Goal: Contribute content: Contribute content

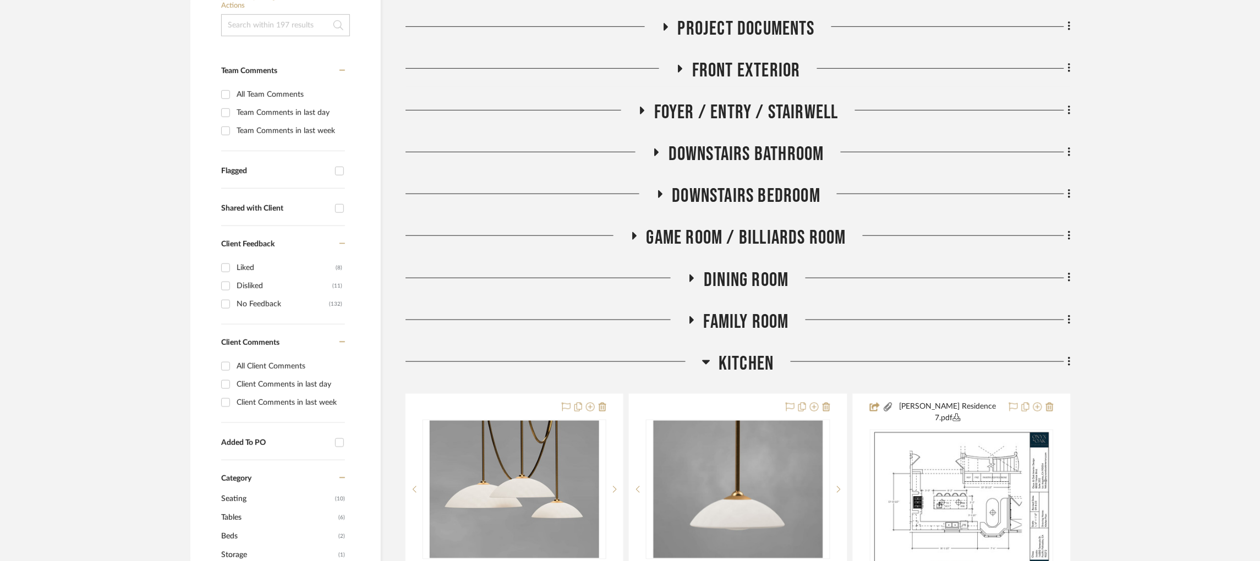
scroll to position [369, 3]
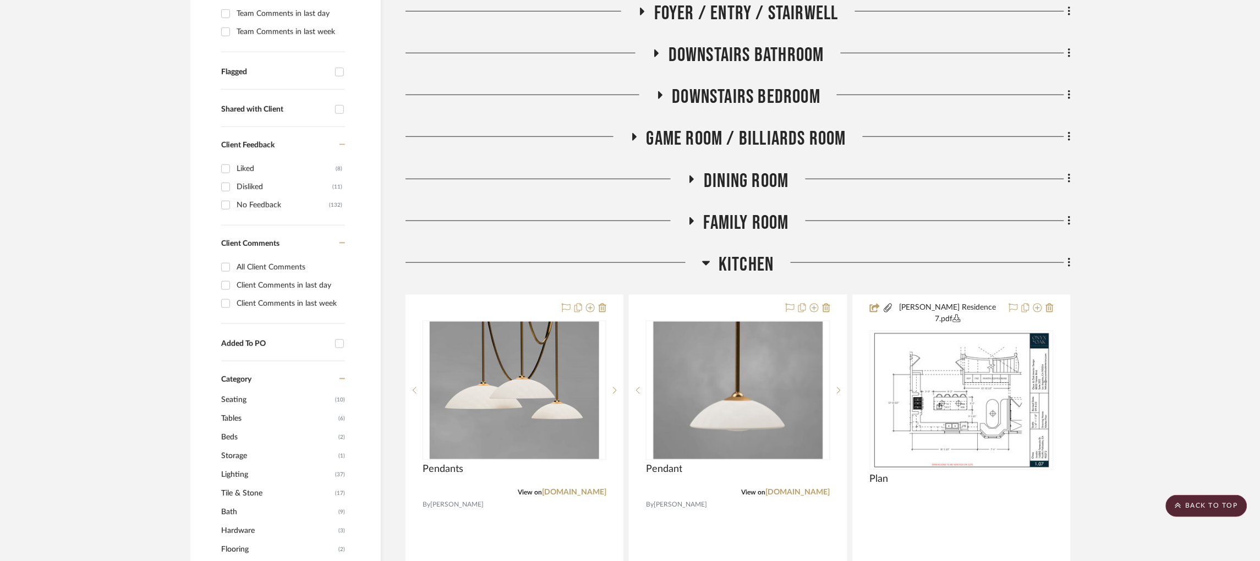
click at [703, 261] on icon at bounding box center [707, 263] width 8 height 4
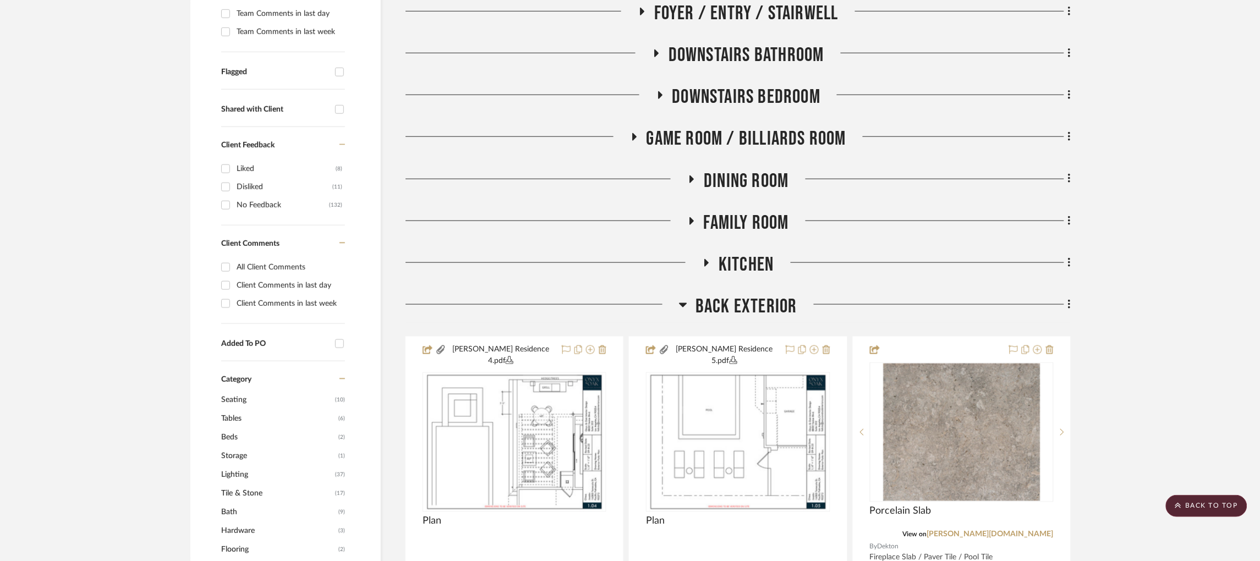
click at [679, 298] on icon at bounding box center [683, 304] width 8 height 13
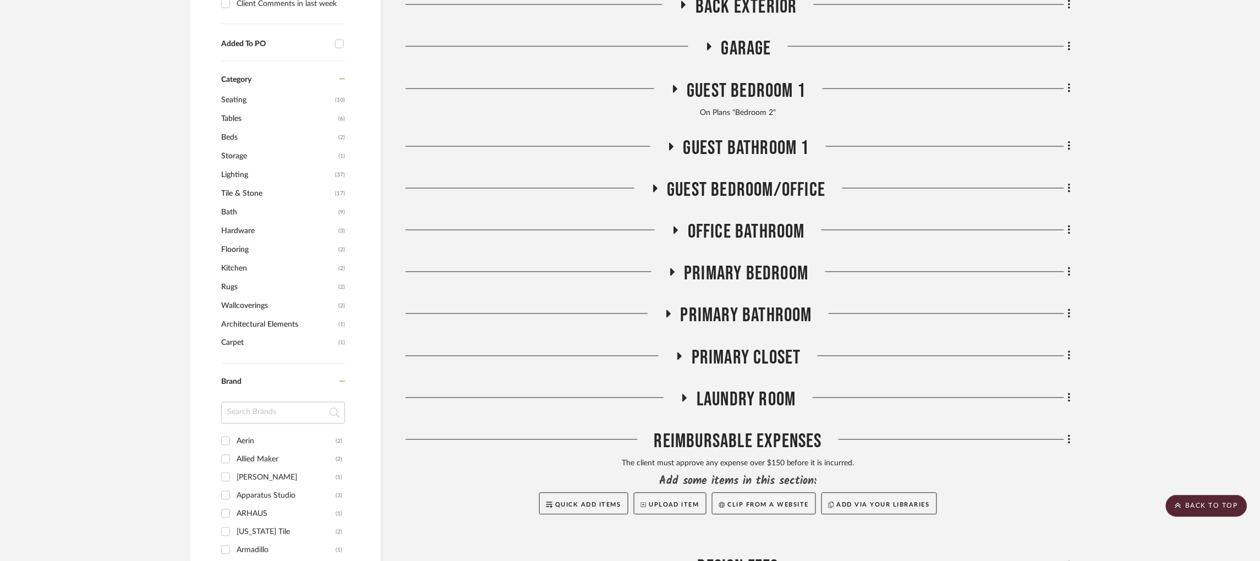
scroll to position [671, 3]
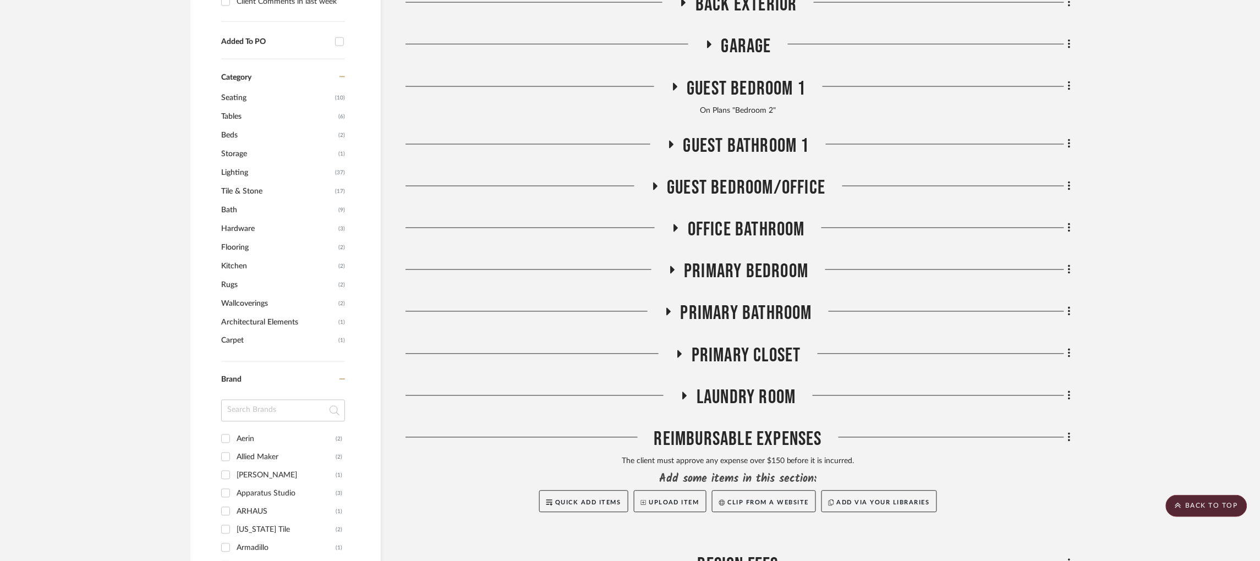
click at [685, 392] on icon at bounding box center [684, 396] width 13 height 8
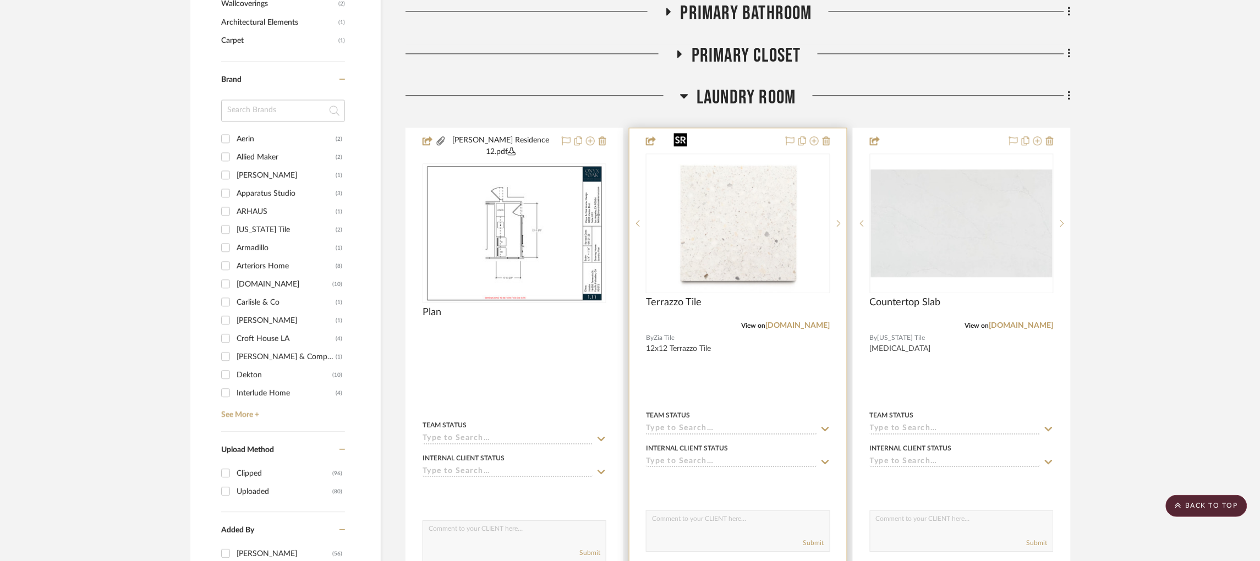
scroll to position [974, 3]
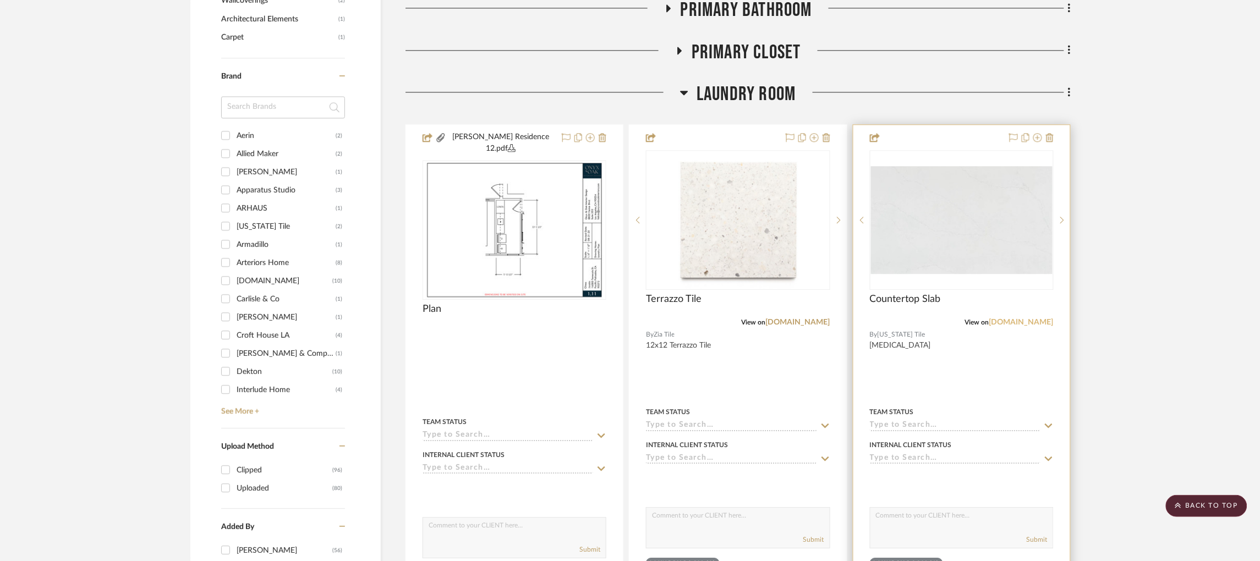
click at [1019, 319] on link "[DOMAIN_NAME]" at bounding box center [1021, 323] width 64 height 8
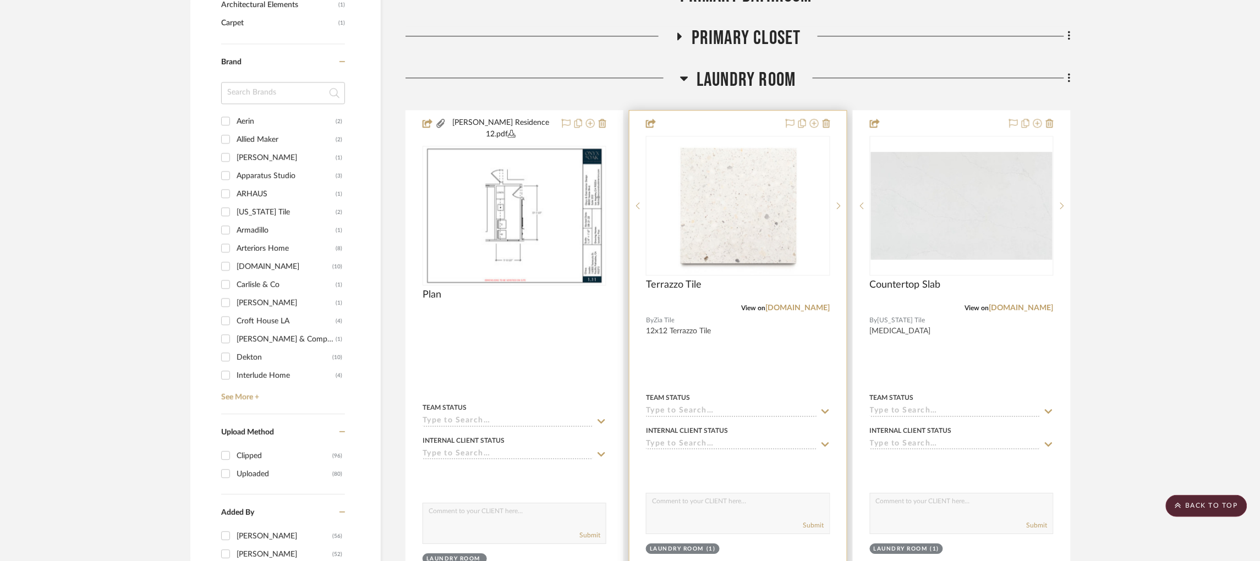
scroll to position [990, 3]
click at [803, 303] on link "[DOMAIN_NAME]" at bounding box center [798, 307] width 64 height 8
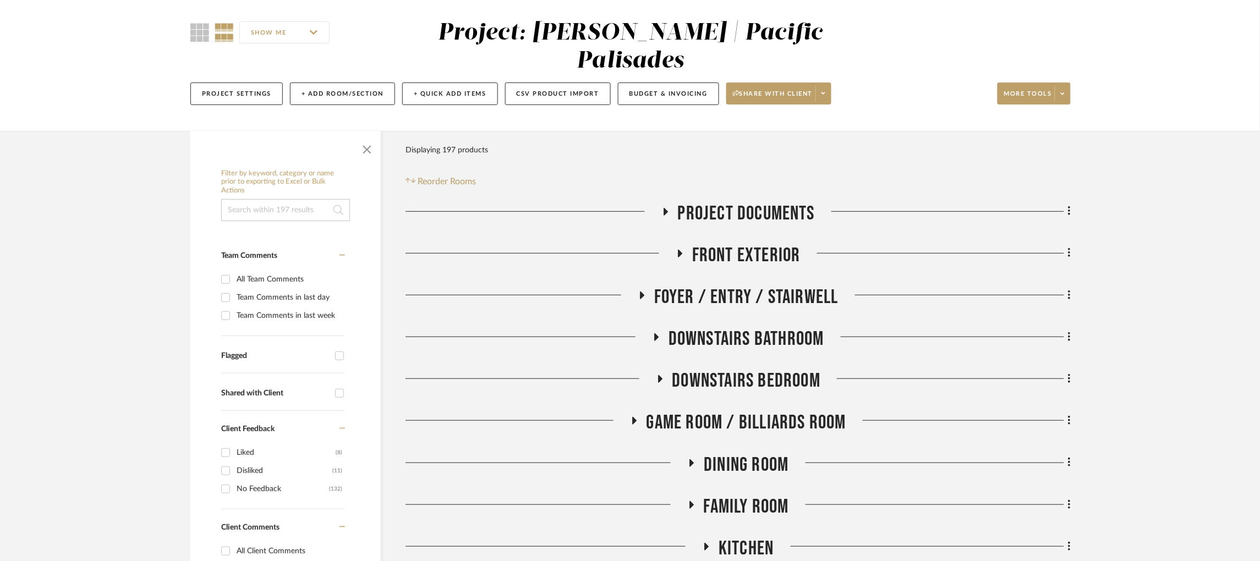
scroll to position [86, 3]
click at [219, 270] on input "All Team Comments" at bounding box center [226, 279] width 18 height 18
checkbox input "true"
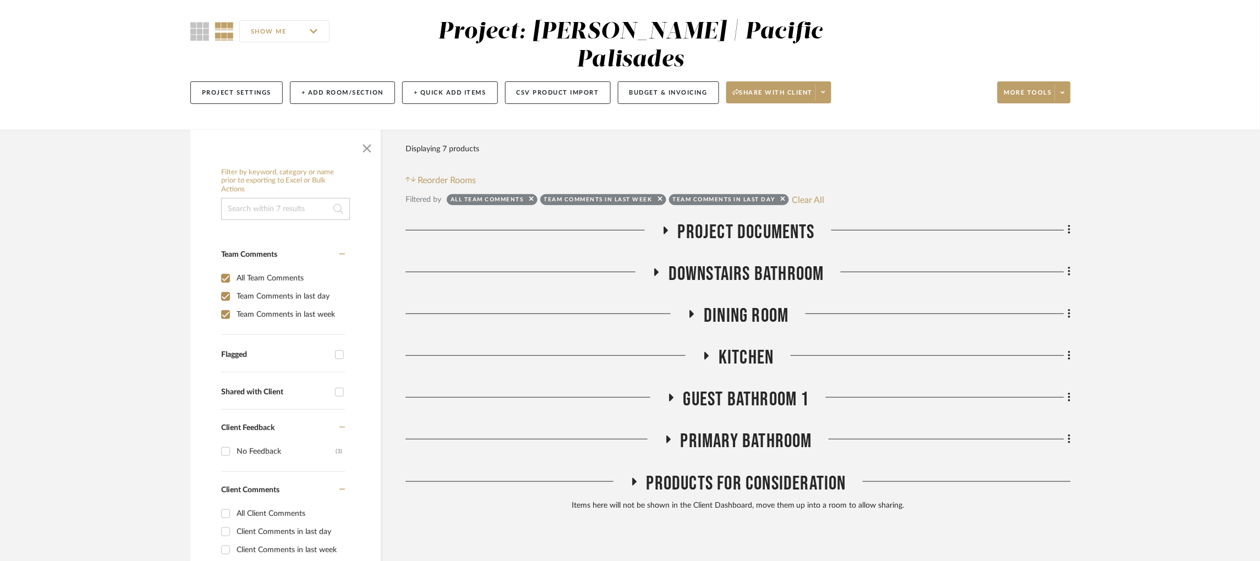
scroll to position [93, 3]
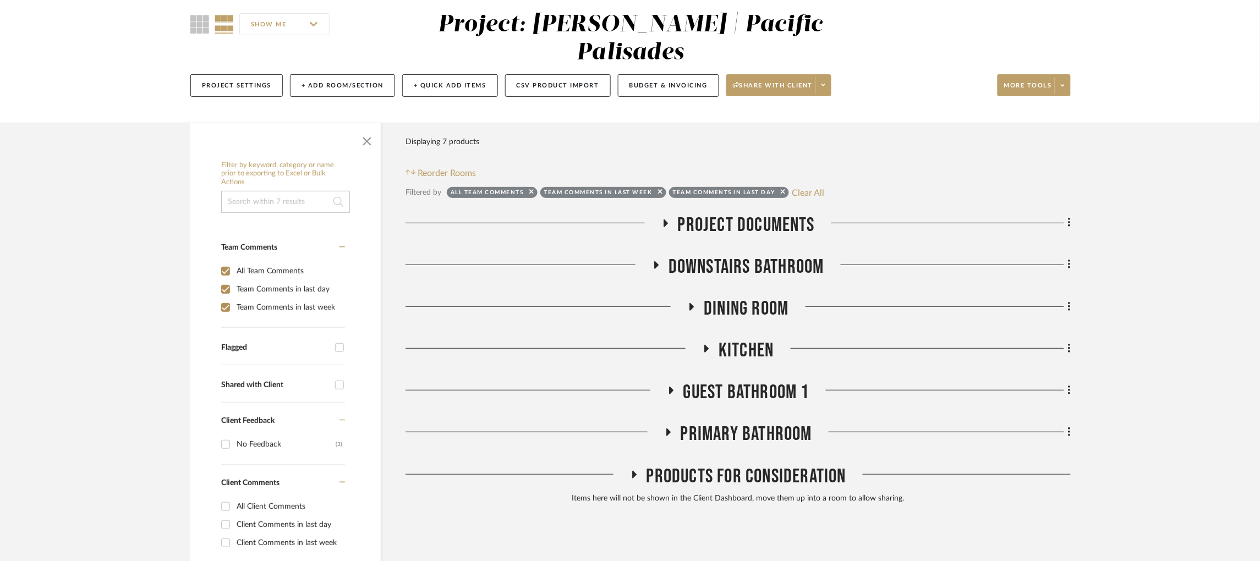
click at [259, 191] on input at bounding box center [285, 202] width 129 height 22
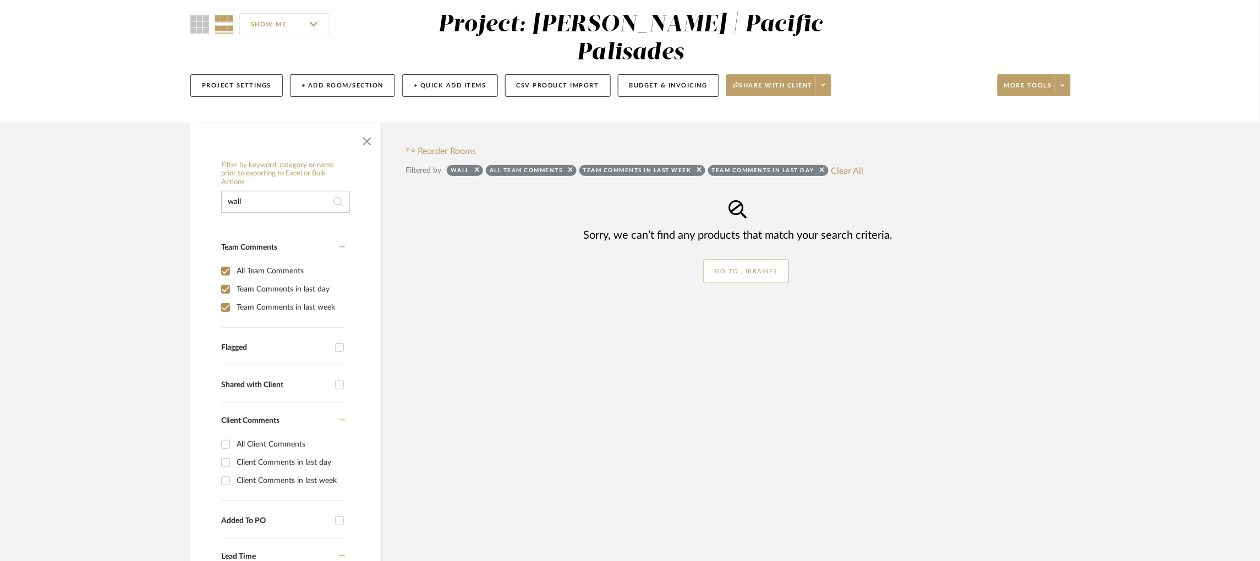
drag, startPoint x: 216, startPoint y: 172, endPoint x: 194, endPoint y: 169, distance: 21.6
click at [194, 169] on div "Filter by keyword, category or name prior to exporting to Excel or Bulk Actions…" at bounding box center [285, 438] width 190 height 564
click at [191, 175] on div "Filter by keyword, category or name prior to exporting to Excel or Bulk Actions…" at bounding box center [285, 438] width 190 height 564
drag, startPoint x: 255, startPoint y: 174, endPoint x: 196, endPoint y: 176, distance: 58.9
click at [196, 176] on div "Filter by keyword, category or name prior to exporting to Excel or Bulk Actions…" at bounding box center [285, 438] width 190 height 564
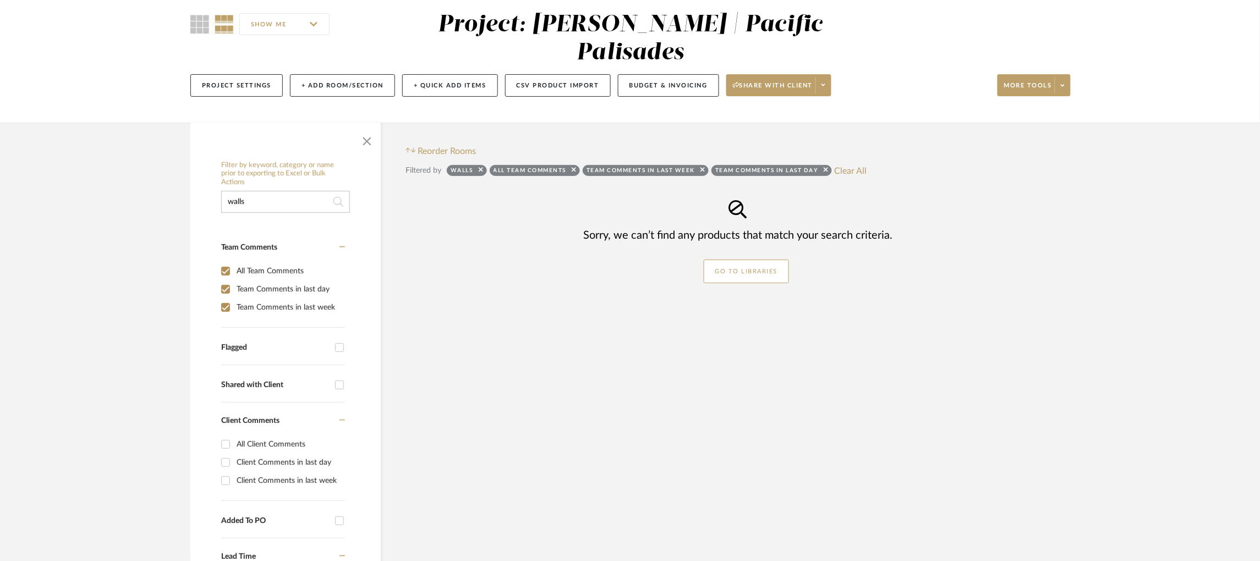
click at [196, 176] on div "Filter by keyword, category or name prior to exporting to Excel or Bulk Actions…" at bounding box center [285, 438] width 190 height 564
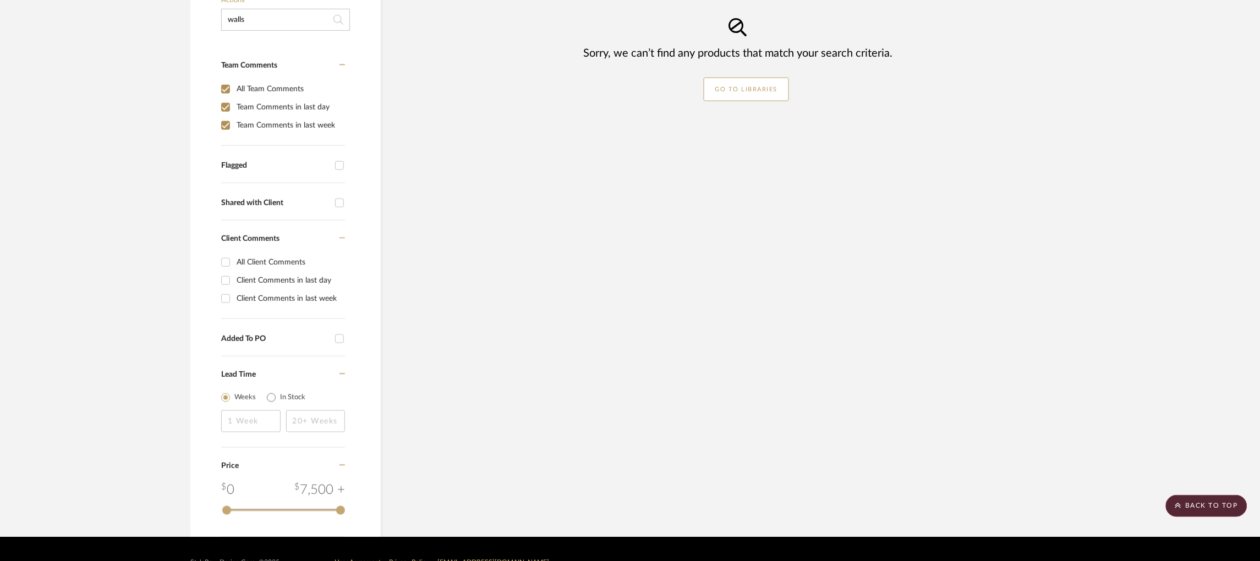
scroll to position [0, 3]
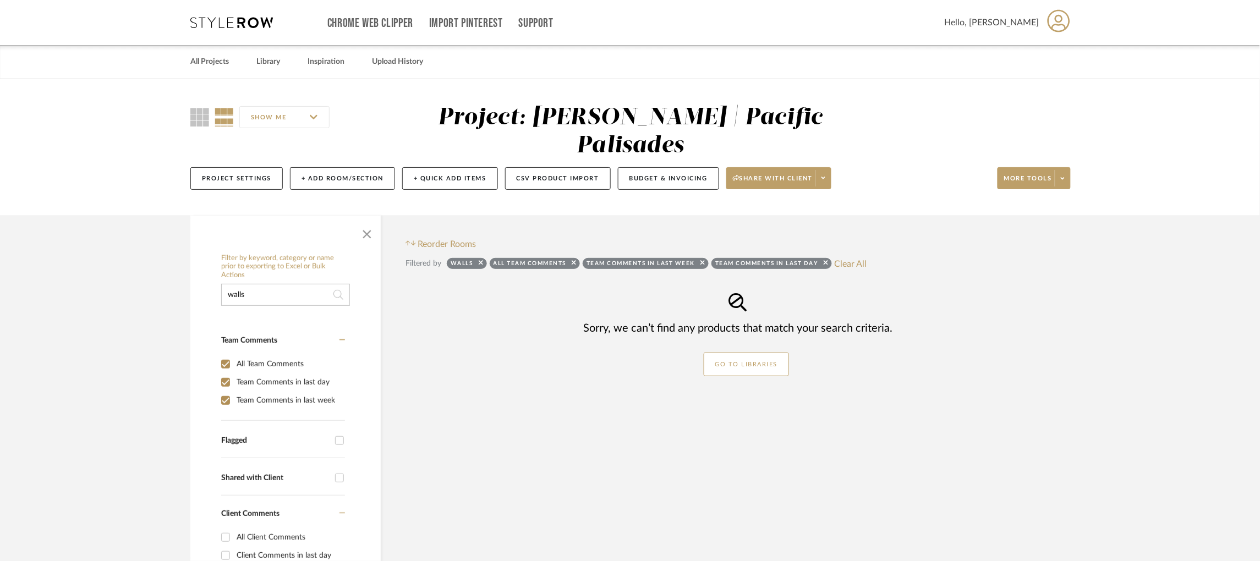
drag, startPoint x: 265, startPoint y: 273, endPoint x: 180, endPoint y: 262, distance: 86.1
click at [180, 262] on div "Filter by keyword, category or name prior to exporting to Excel or Bulk Actions…" at bounding box center [630, 514] width 912 height 597
type input "guest"
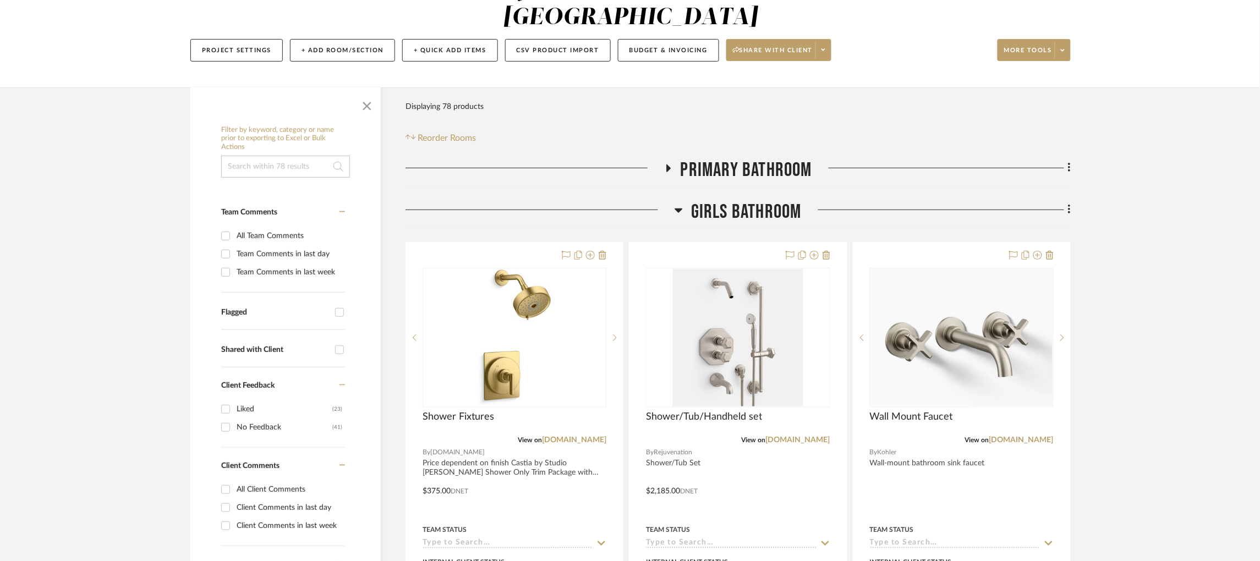
scroll to position [129, 0]
click at [679, 207] on icon at bounding box center [678, 208] width 8 height 13
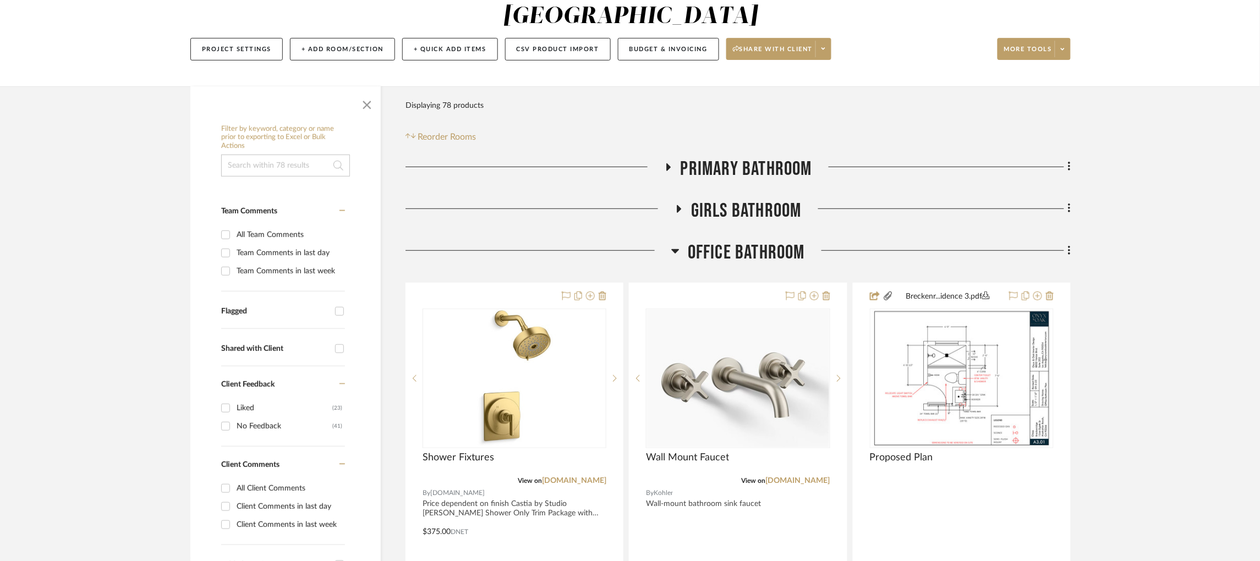
scroll to position [176, 0]
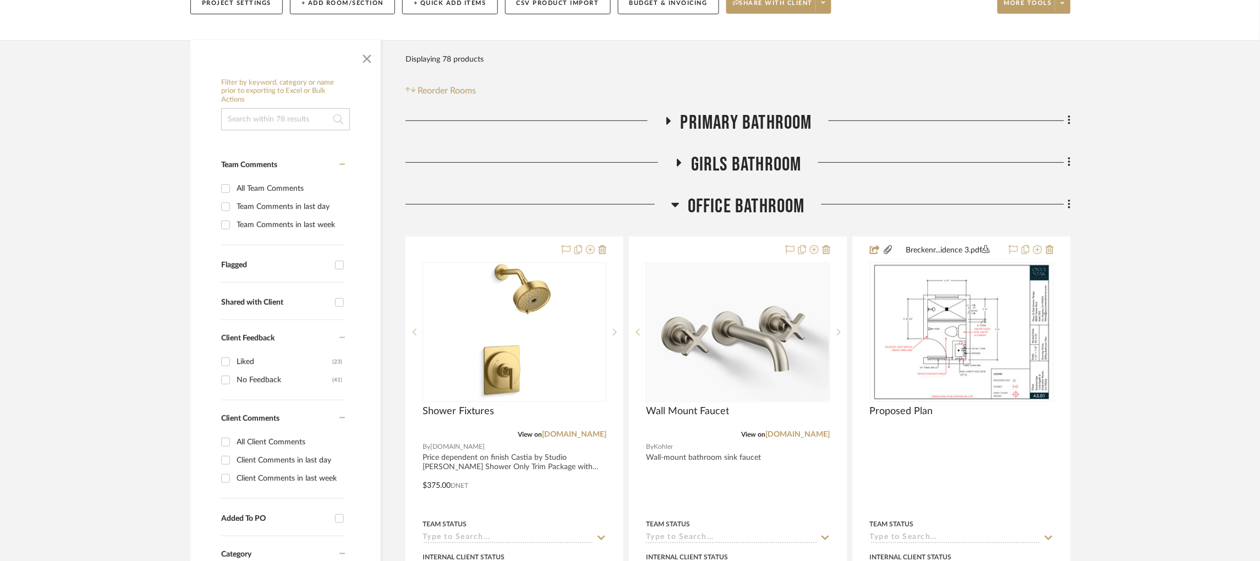
click at [674, 209] on icon at bounding box center [675, 204] width 8 height 13
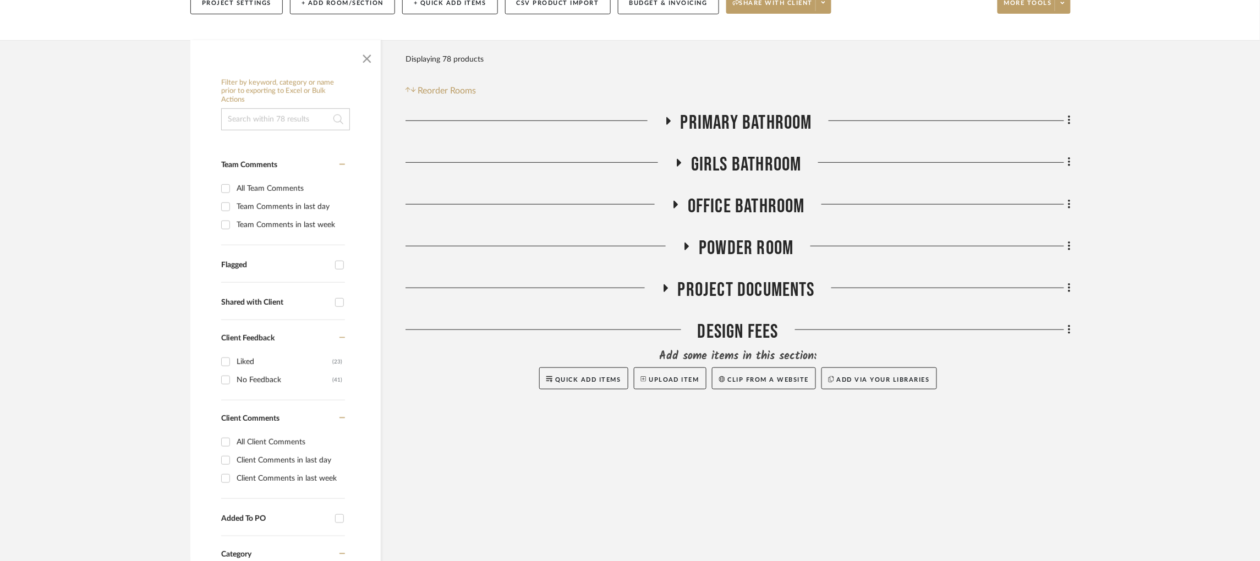
scroll to position [0, 0]
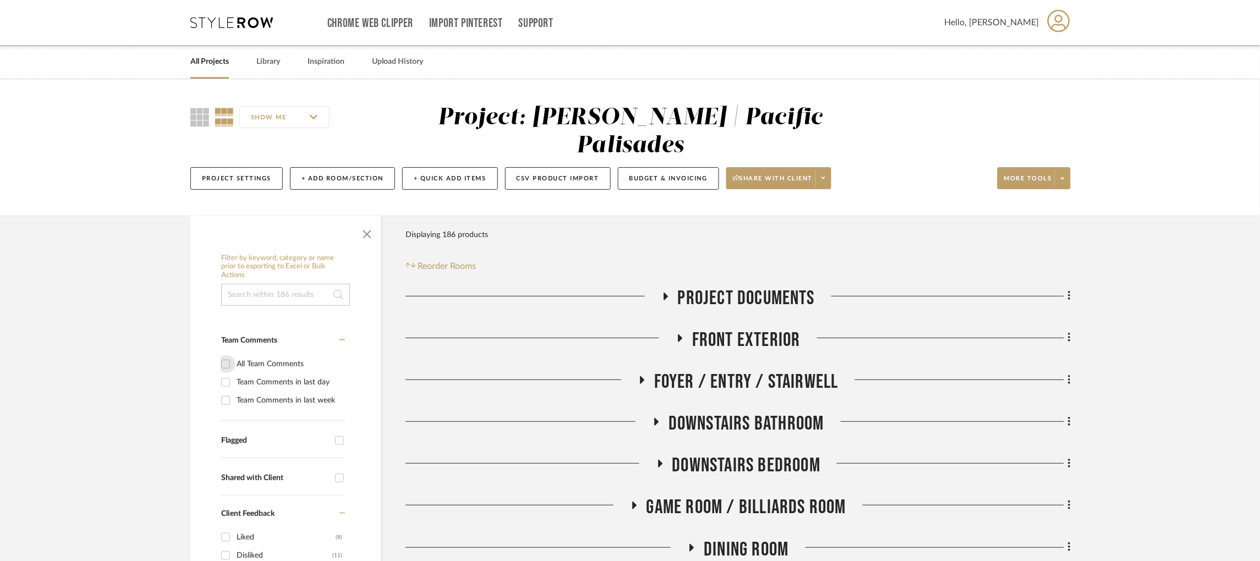
click at [222, 355] on input "All Team Comments" at bounding box center [226, 364] width 18 height 18
checkbox input "true"
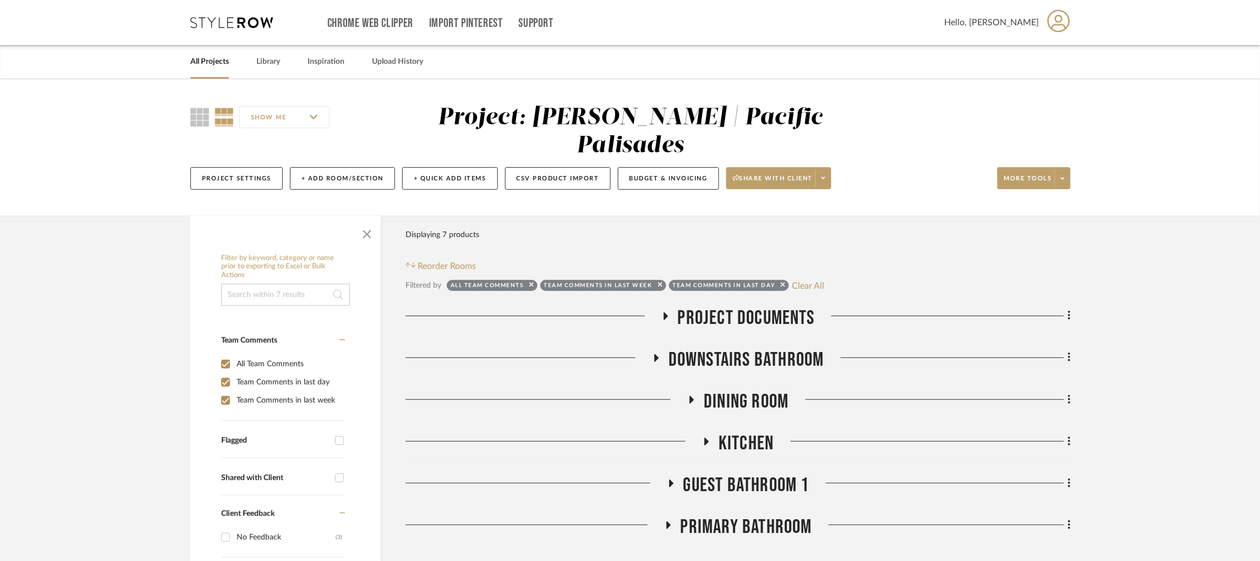
click at [256, 284] on input at bounding box center [285, 295] width 129 height 22
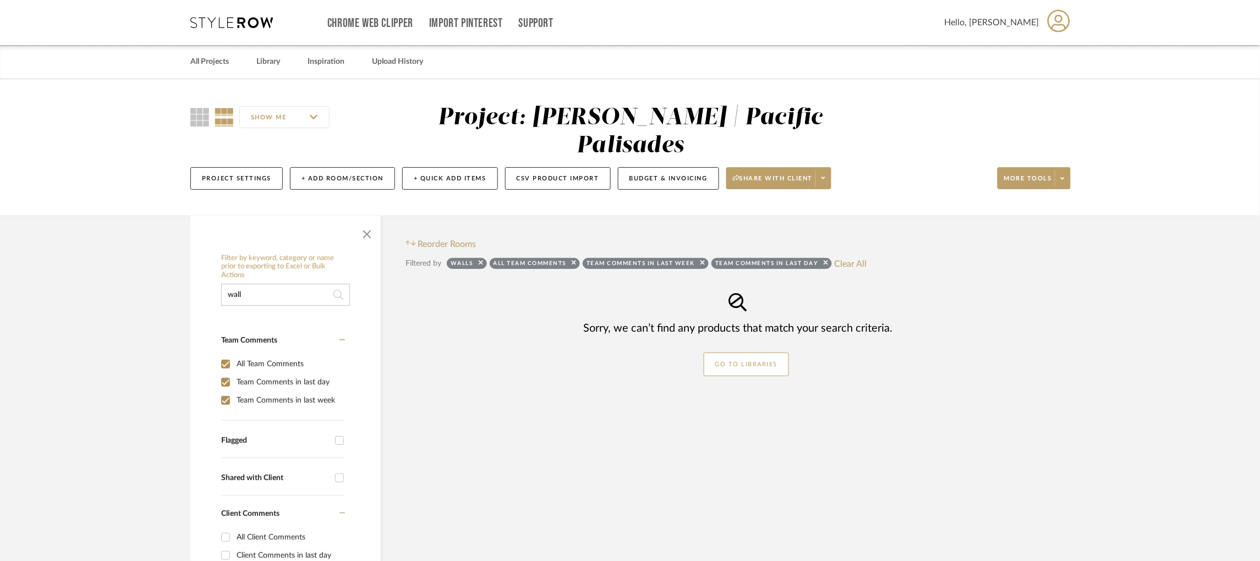
type input "wall"
click at [853, 256] on button "Clear All" at bounding box center [847, 263] width 32 height 14
checkbox input "false"
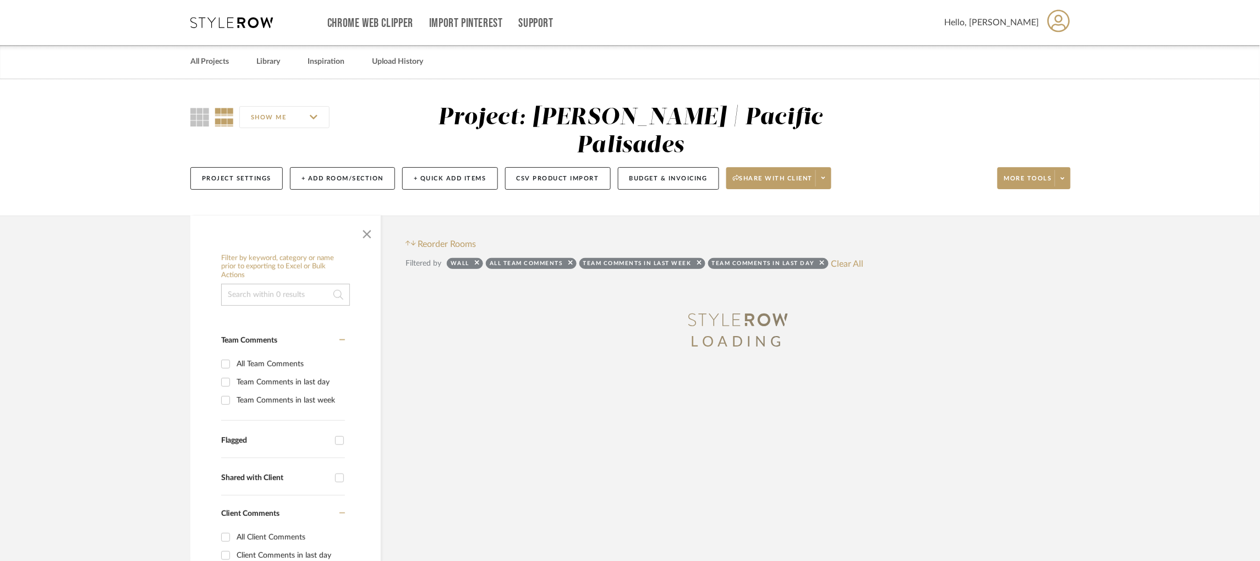
scroll to position [275, 0]
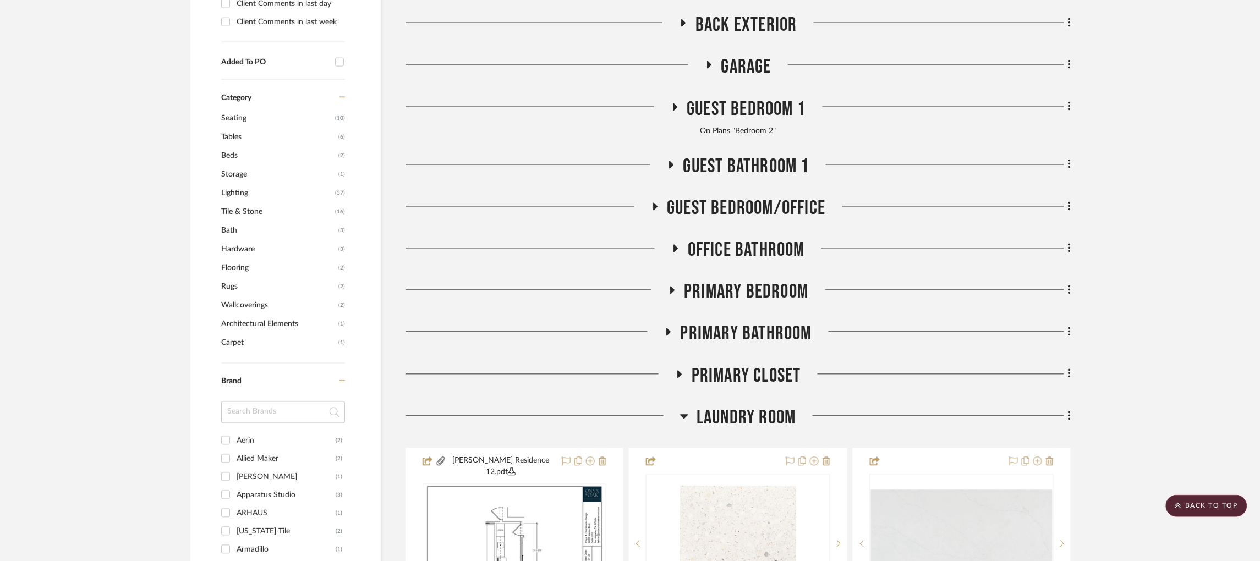
scroll to position [662, 0]
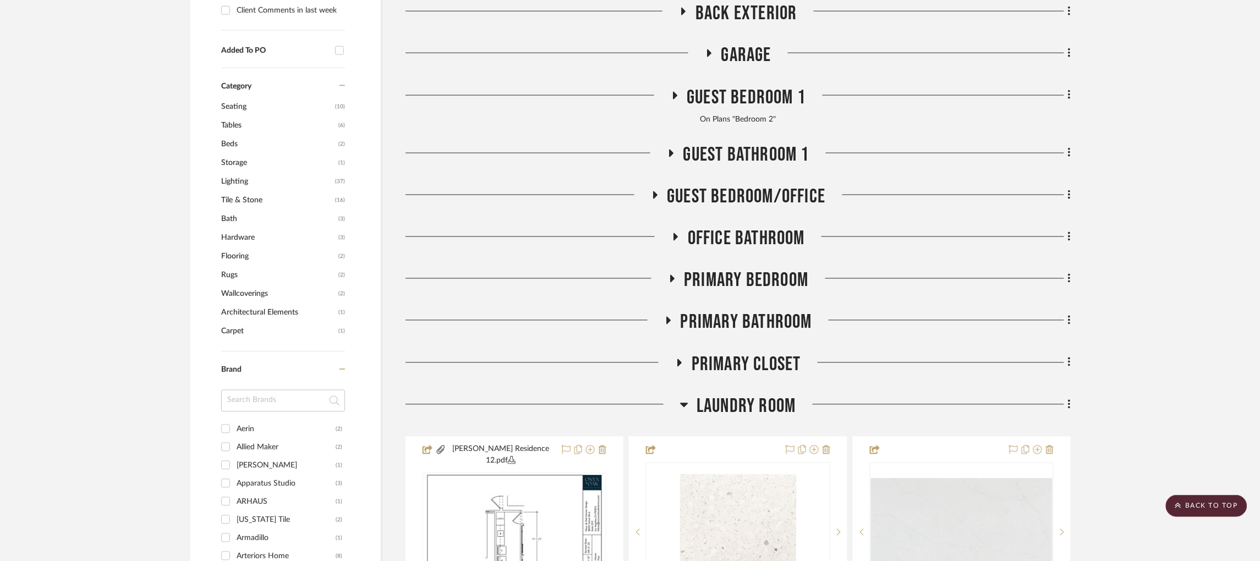
click at [680, 398] on icon at bounding box center [684, 404] width 8 height 13
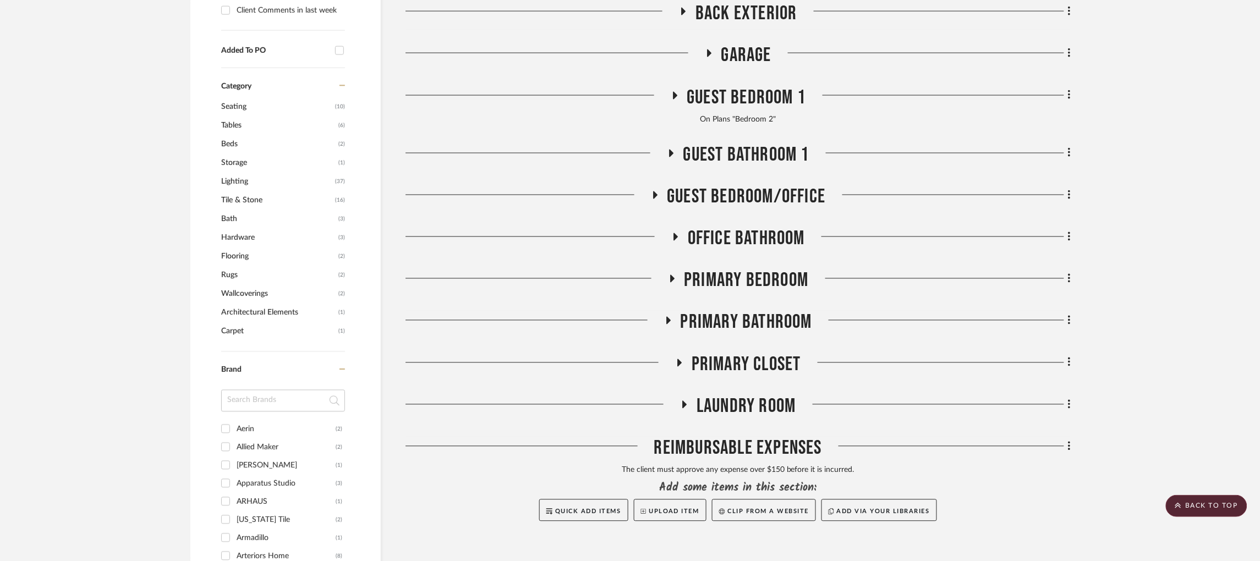
click at [673, 149] on icon at bounding box center [670, 153] width 13 height 8
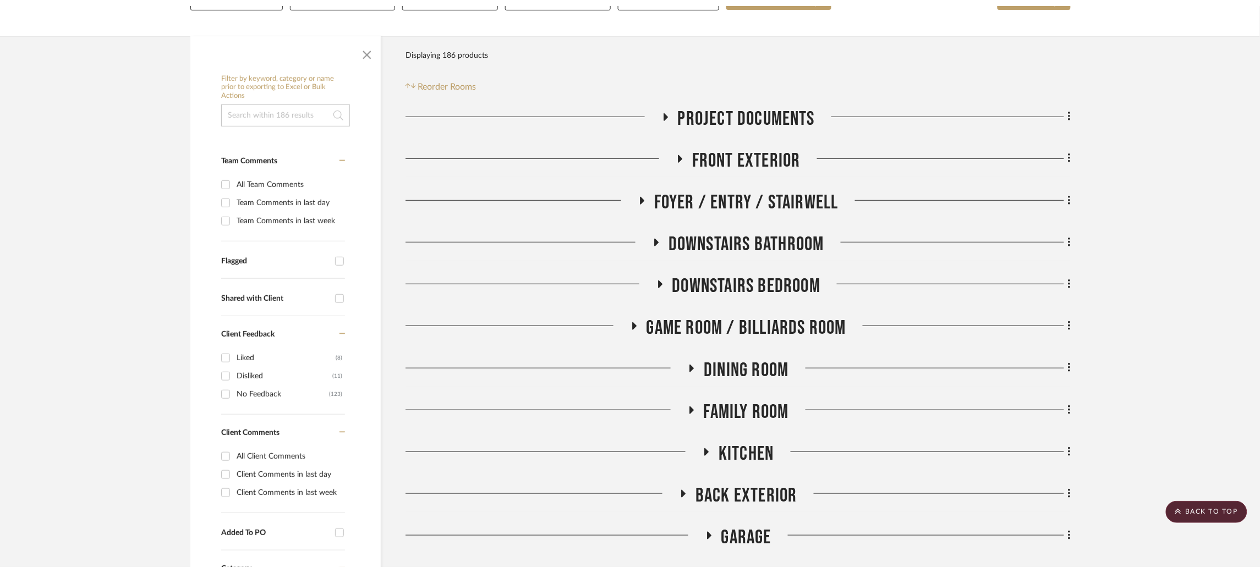
scroll to position [0, 0]
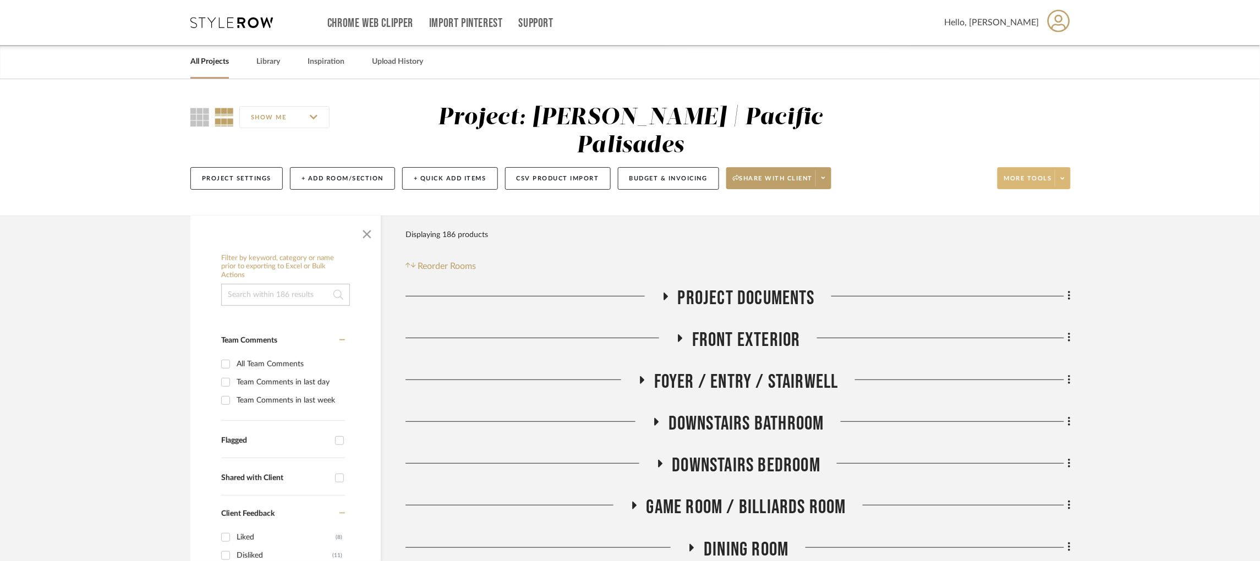
click at [1057, 170] on span at bounding box center [1062, 178] width 15 height 17
click at [1026, 187] on button "Upload Item" at bounding box center [1044, 182] width 93 height 26
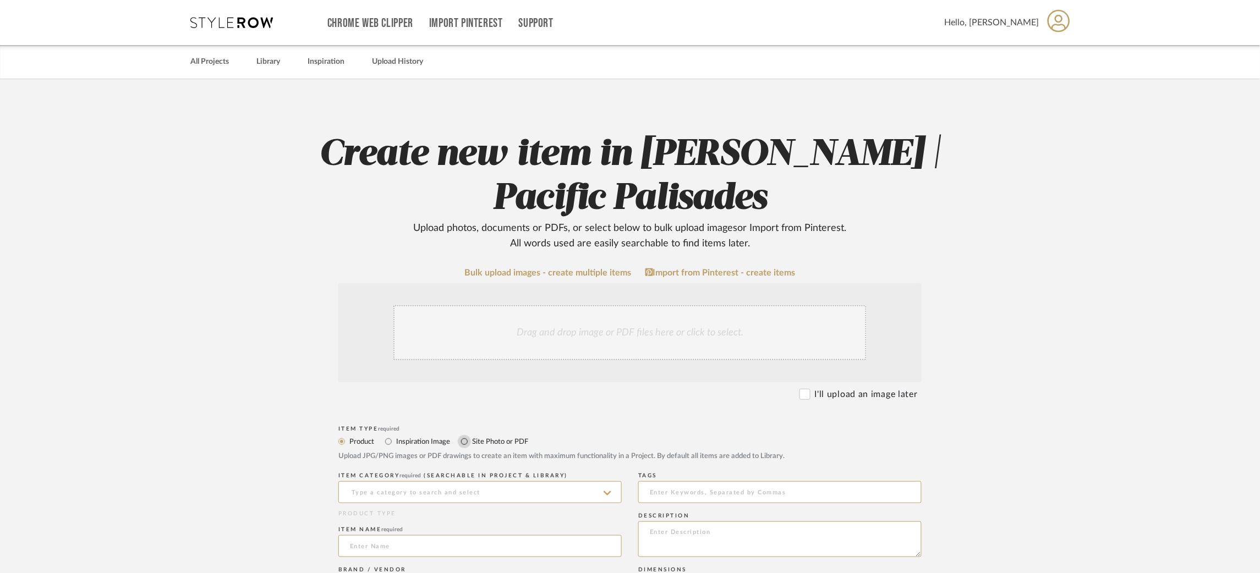
click at [464, 442] on input "Site Photo or PDF" at bounding box center [464, 441] width 13 height 13
radio input "true"
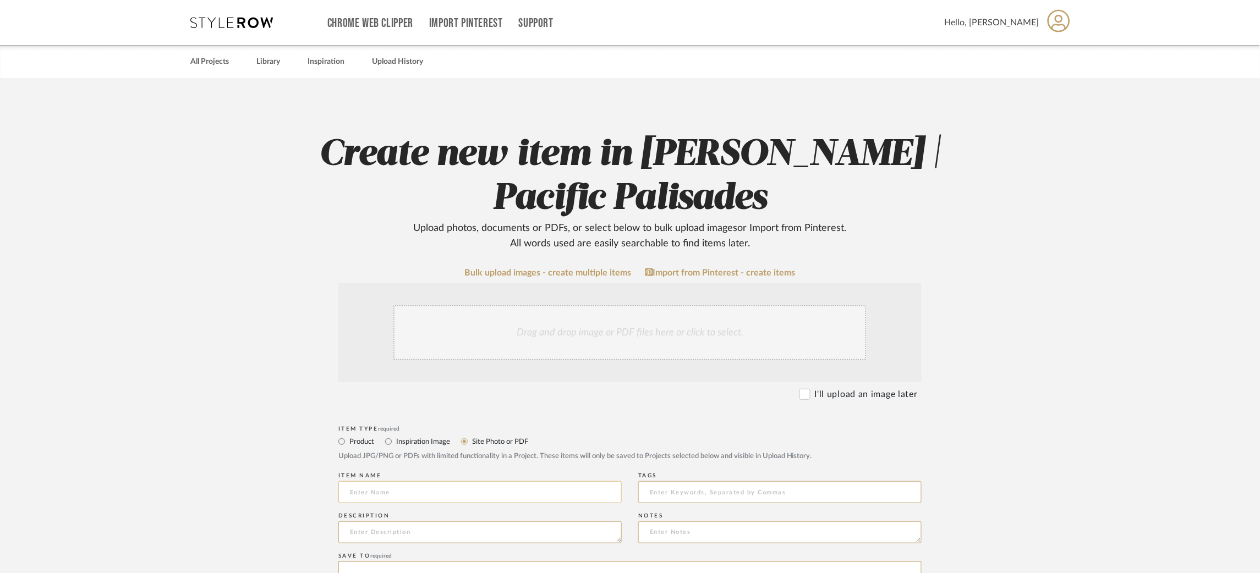
click at [423, 493] on input at bounding box center [479, 492] width 283 height 22
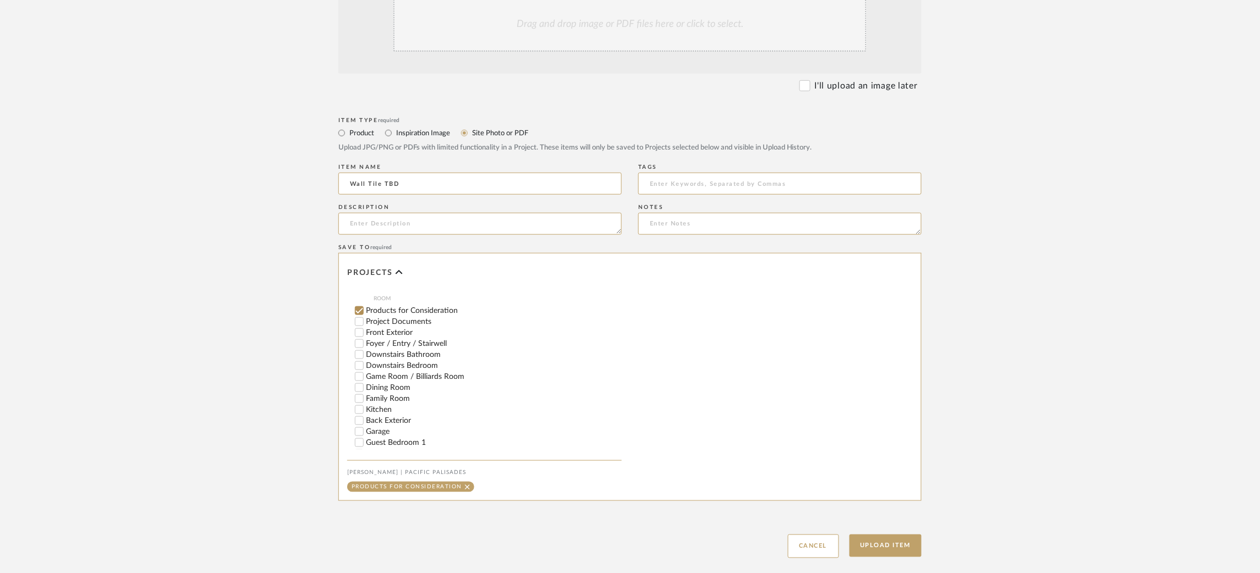
scroll to position [172, 0]
type input "Wall Tile TBD"
click at [355, 447] on input "Guest Bedroom 1" at bounding box center [359, 443] width 11 height 11
checkbox input "false"
click at [357, 446] on input "Guest Bedroom 1" at bounding box center [359, 443] width 11 height 11
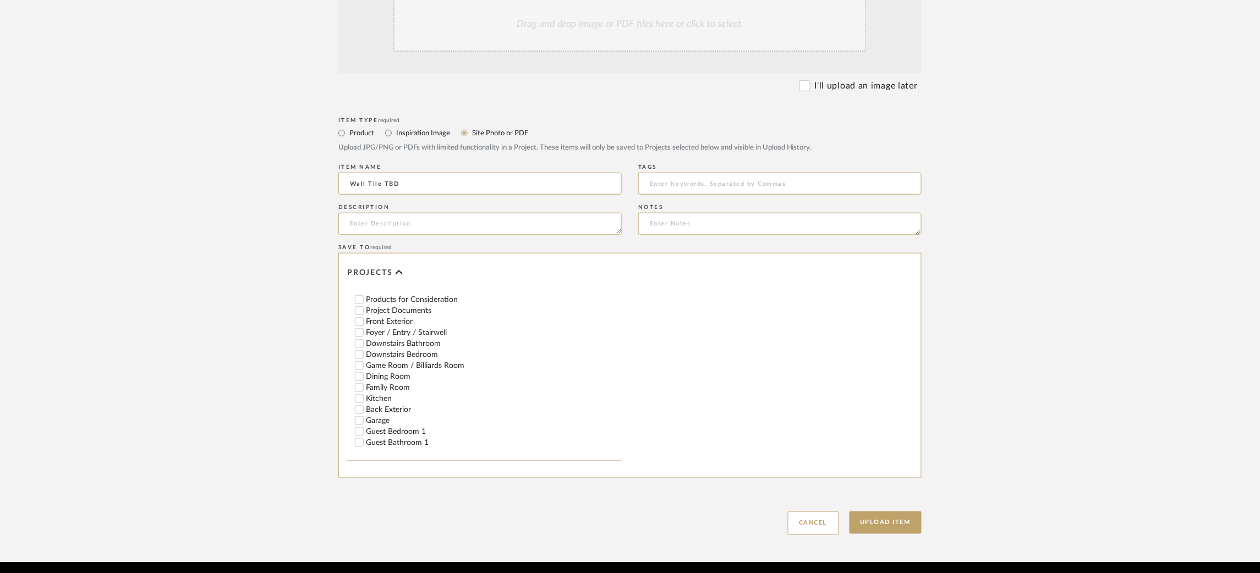
scroll to position [185, 0]
click at [359, 447] on input "Guest Bathroom 1" at bounding box center [359, 441] width 11 height 11
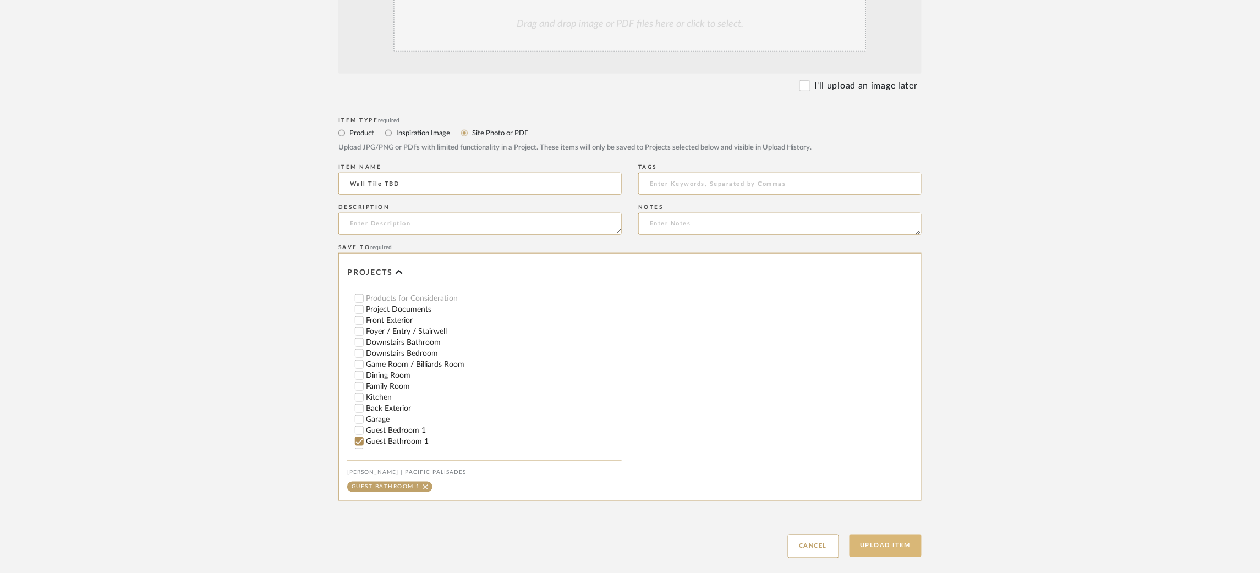
click at [869, 550] on button "Upload Item" at bounding box center [885, 546] width 73 height 23
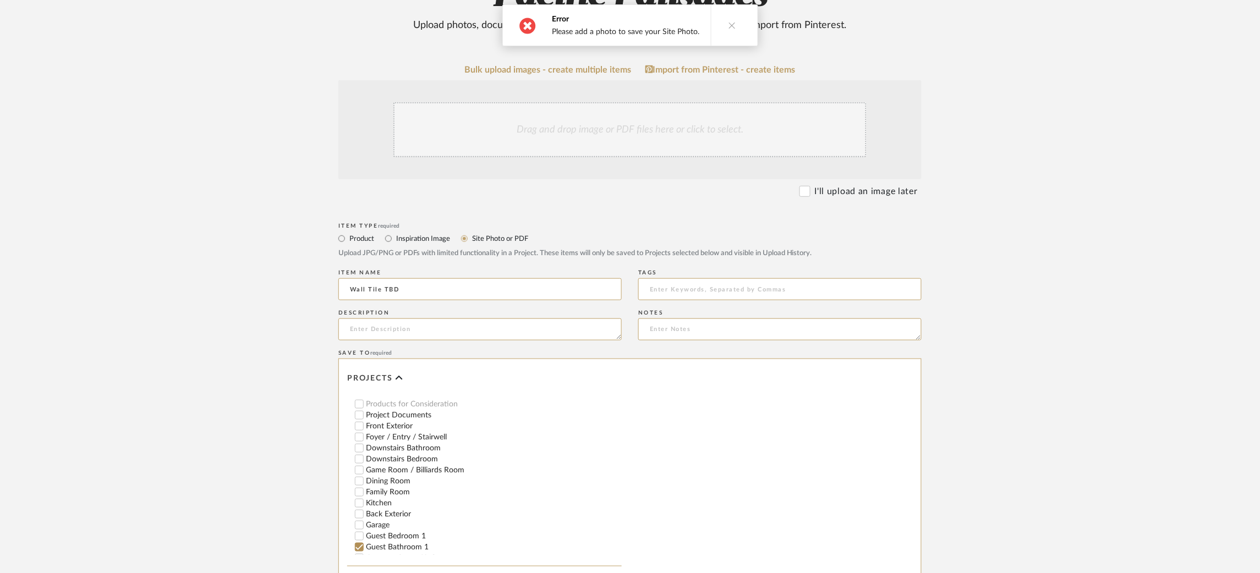
scroll to position [199, 0]
click at [389, 243] on input "Inspiration Image" at bounding box center [388, 243] width 13 height 13
radio input "true"
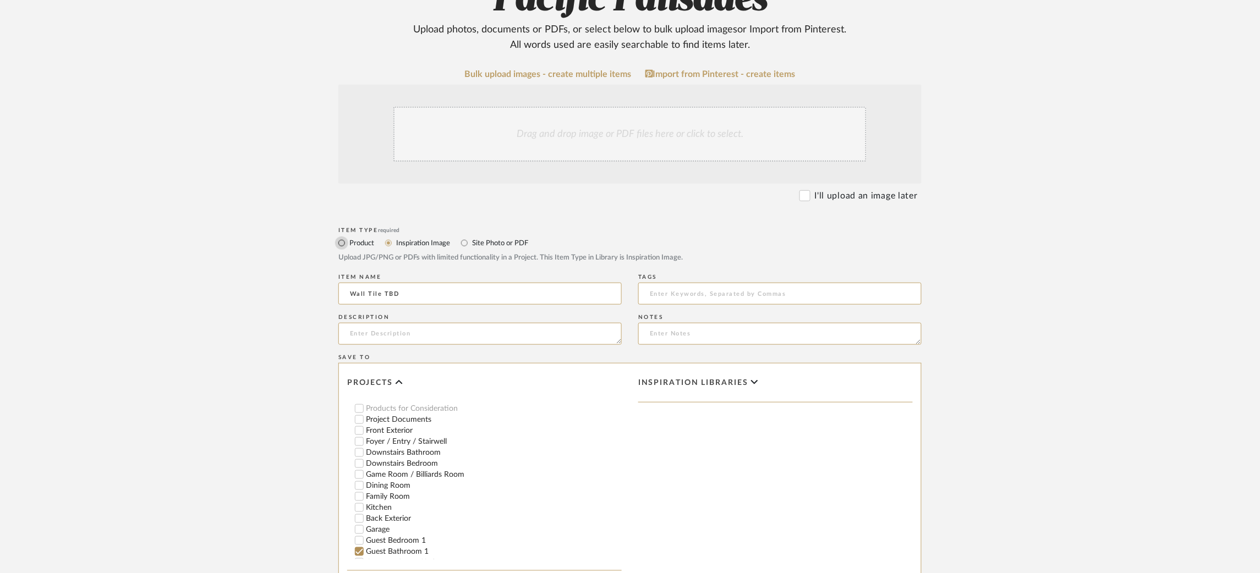
click at [339, 242] on input "Product" at bounding box center [341, 243] width 13 height 13
radio input "true"
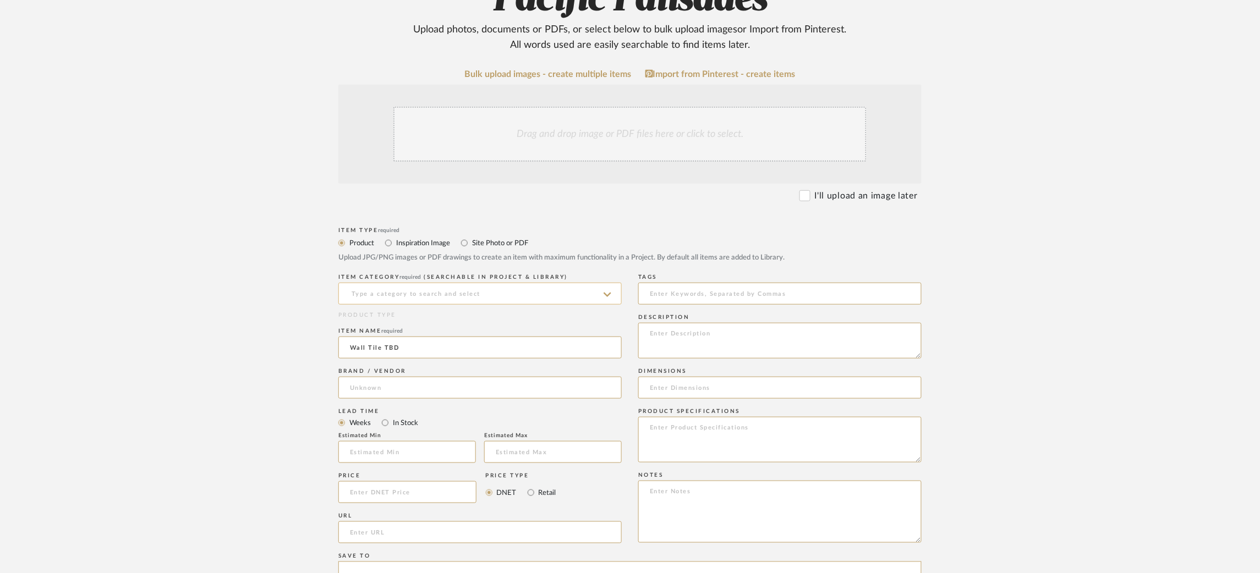
click at [394, 292] on input at bounding box center [479, 294] width 283 height 22
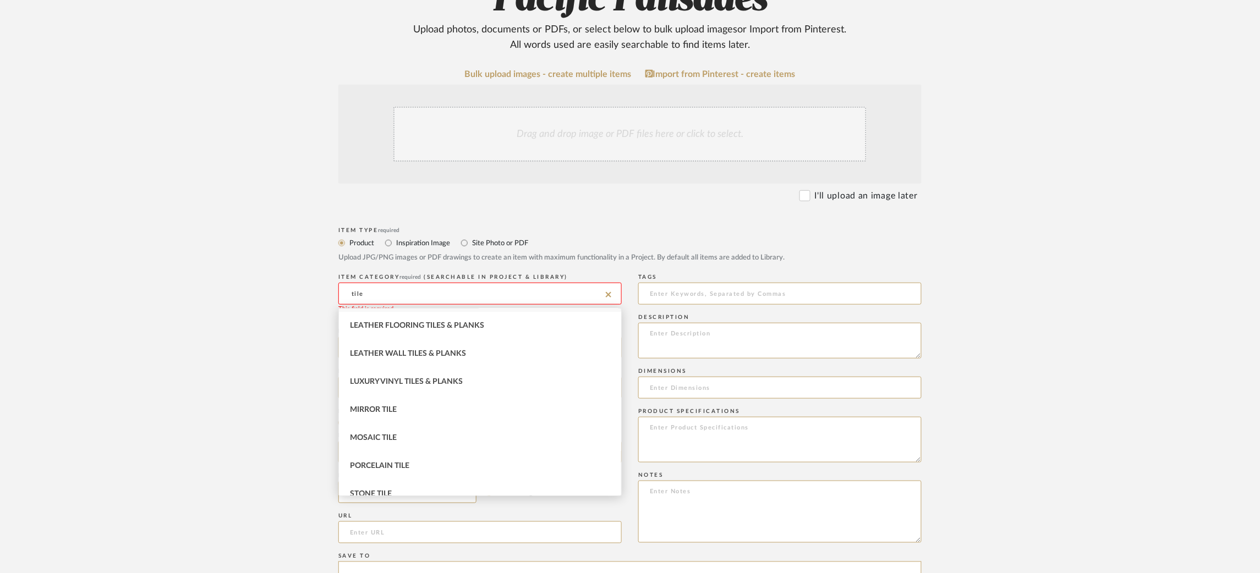
scroll to position [206, 0]
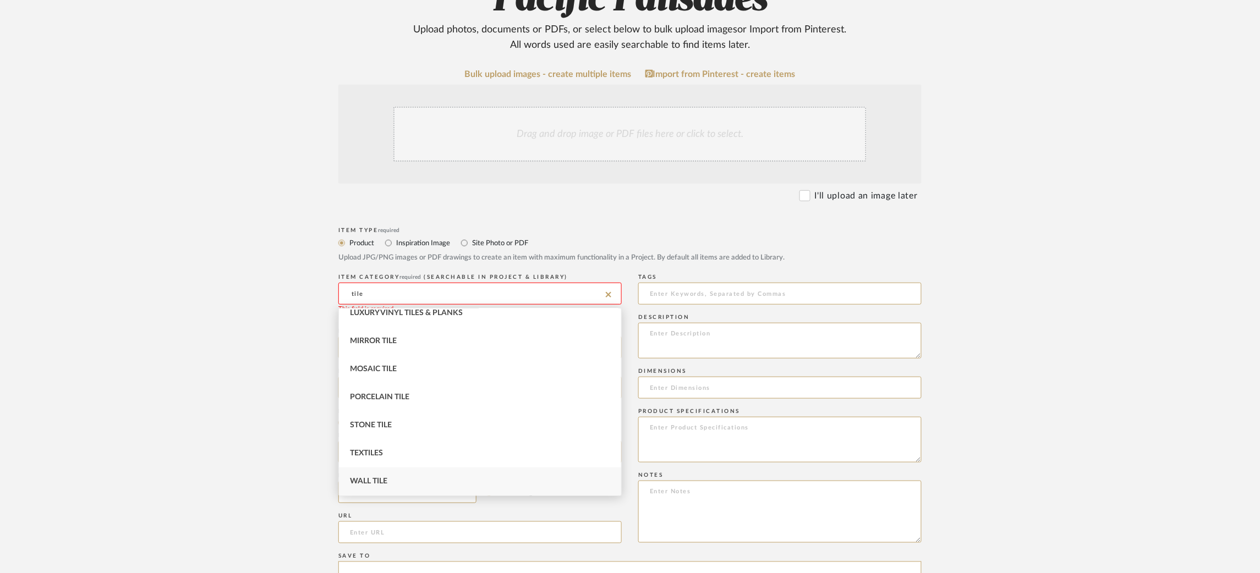
click at [381, 481] on span "Wall Tile" at bounding box center [368, 482] width 37 height 8
type input "Wall Tile"
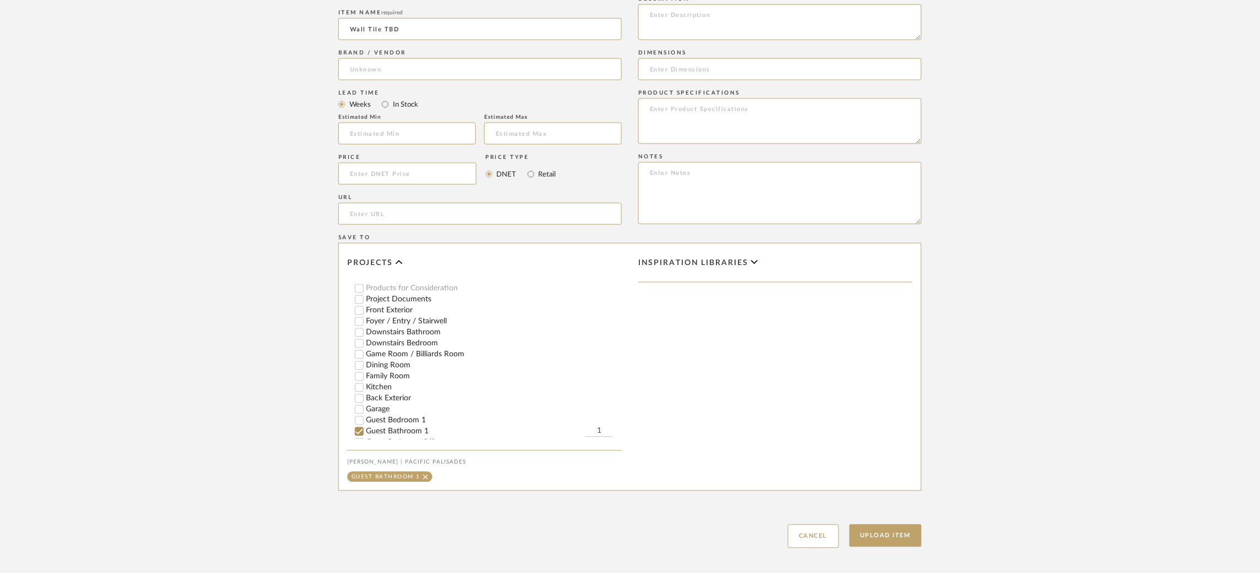
scroll to position [576, 0]
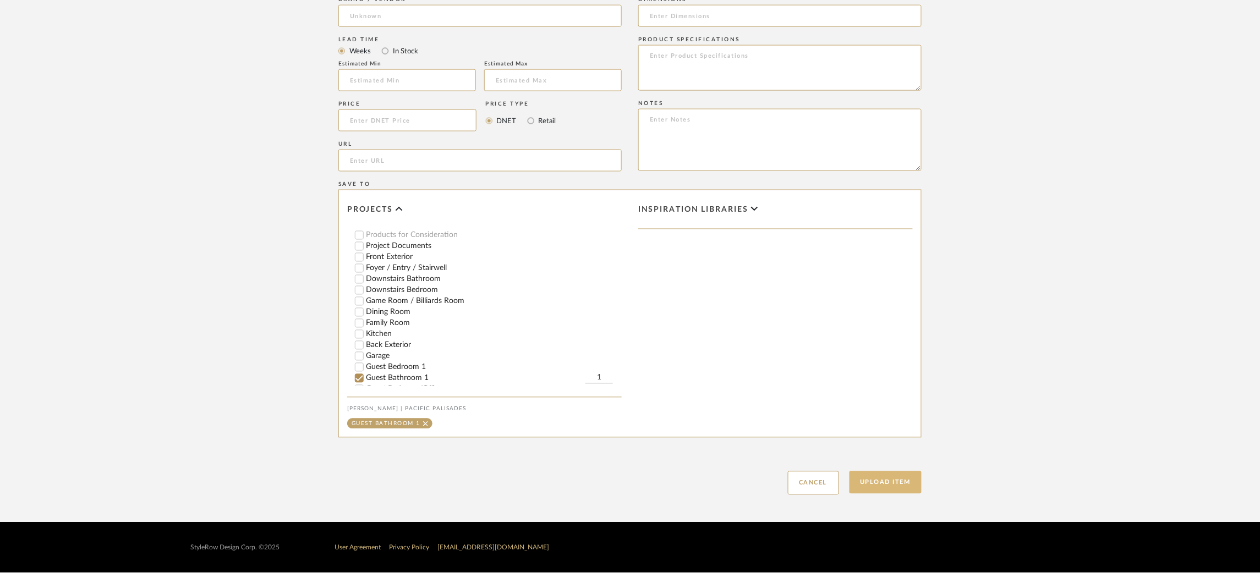
click at [892, 485] on button "Upload Item" at bounding box center [885, 482] width 73 height 23
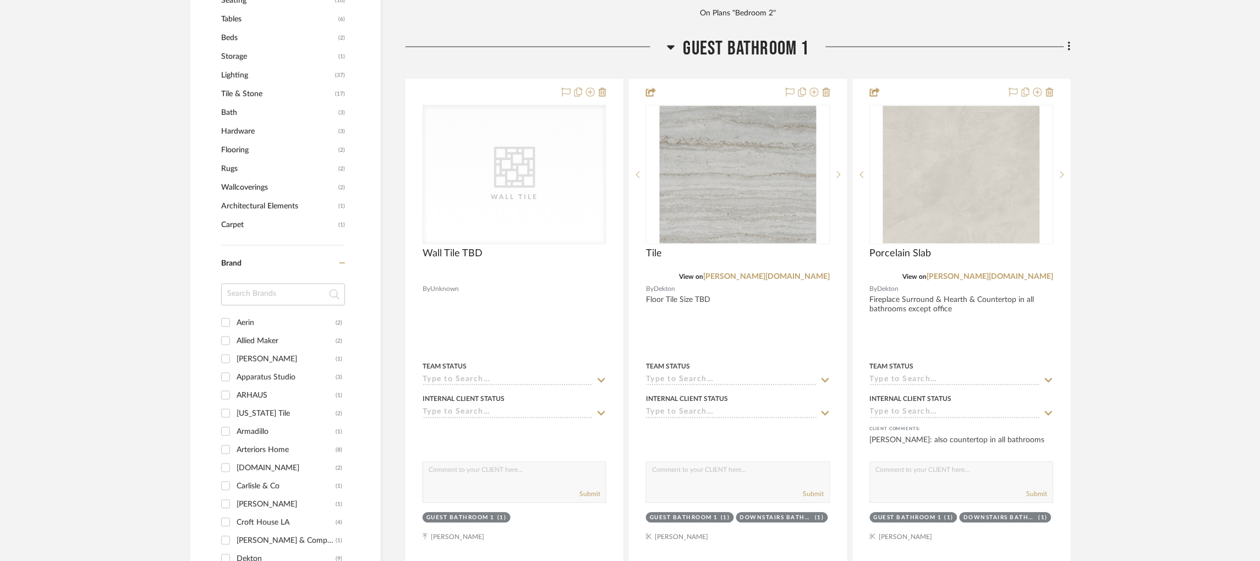
scroll to position [778, 0]
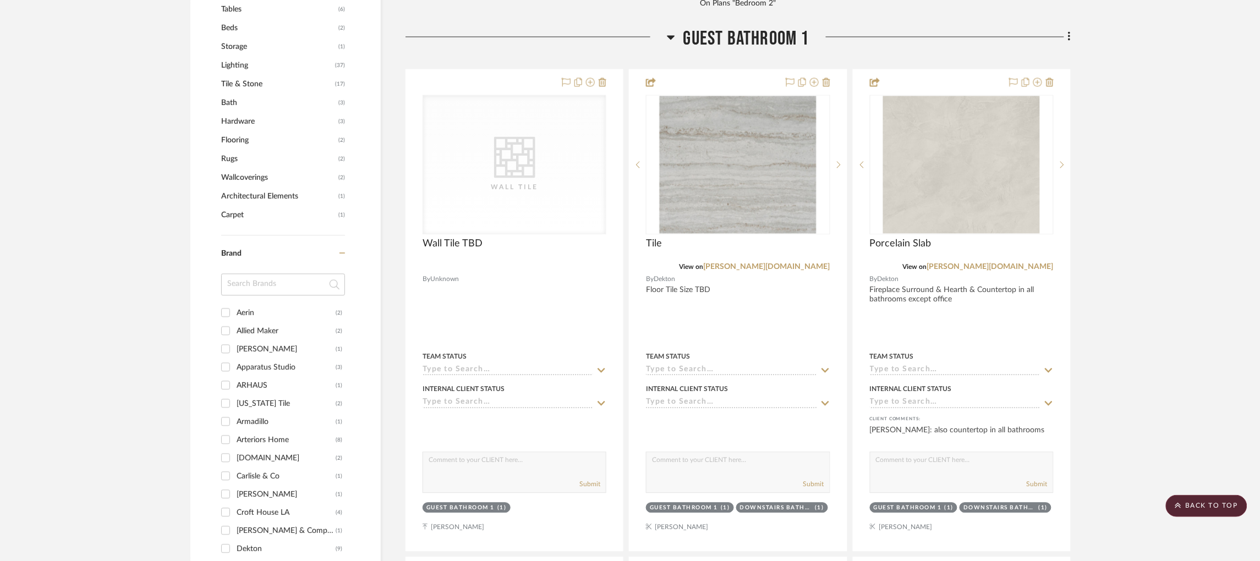
click at [668, 36] on icon at bounding box center [671, 38] width 8 height 4
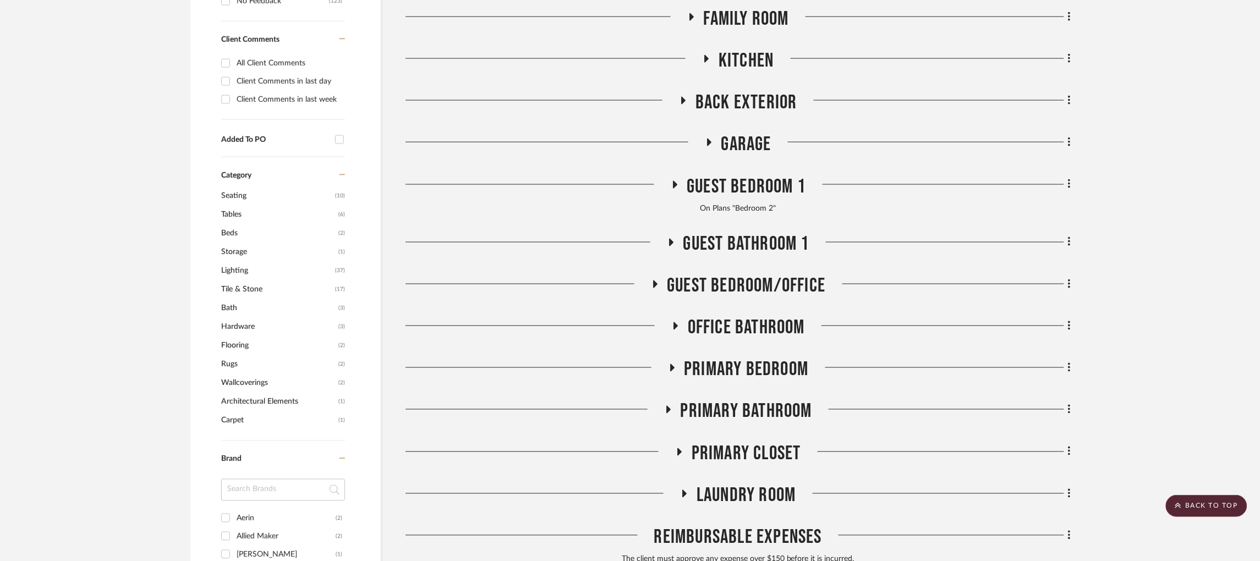
scroll to position [573, 0]
click at [668, 406] on icon at bounding box center [668, 410] width 4 height 8
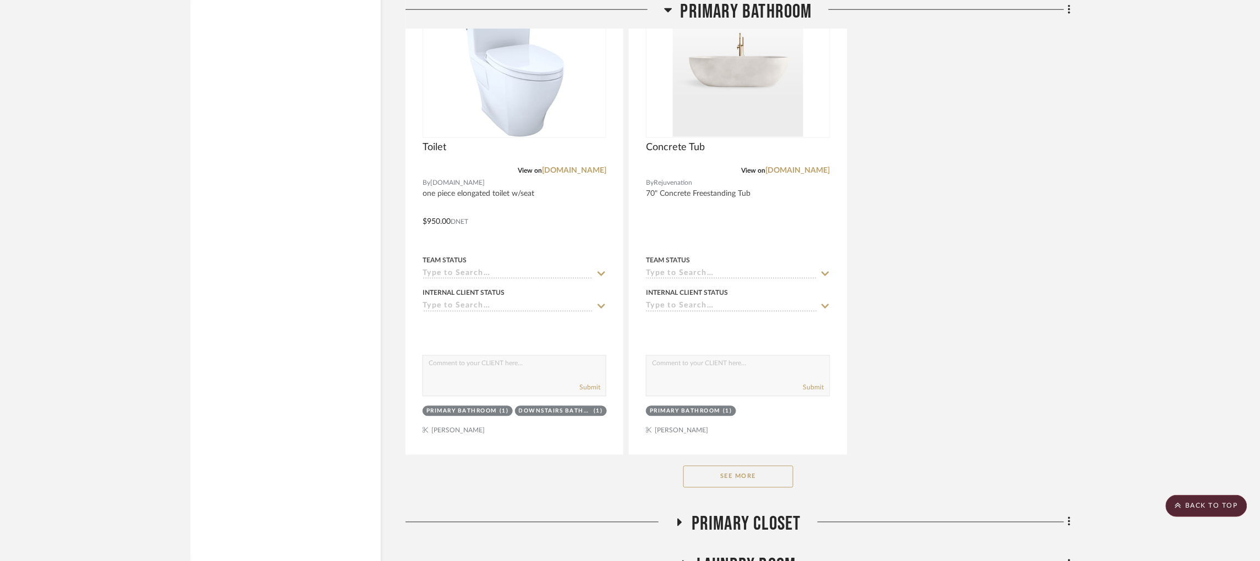
scroll to position [2029, 0]
click at [742, 465] on button "See More" at bounding box center [738, 476] width 110 height 22
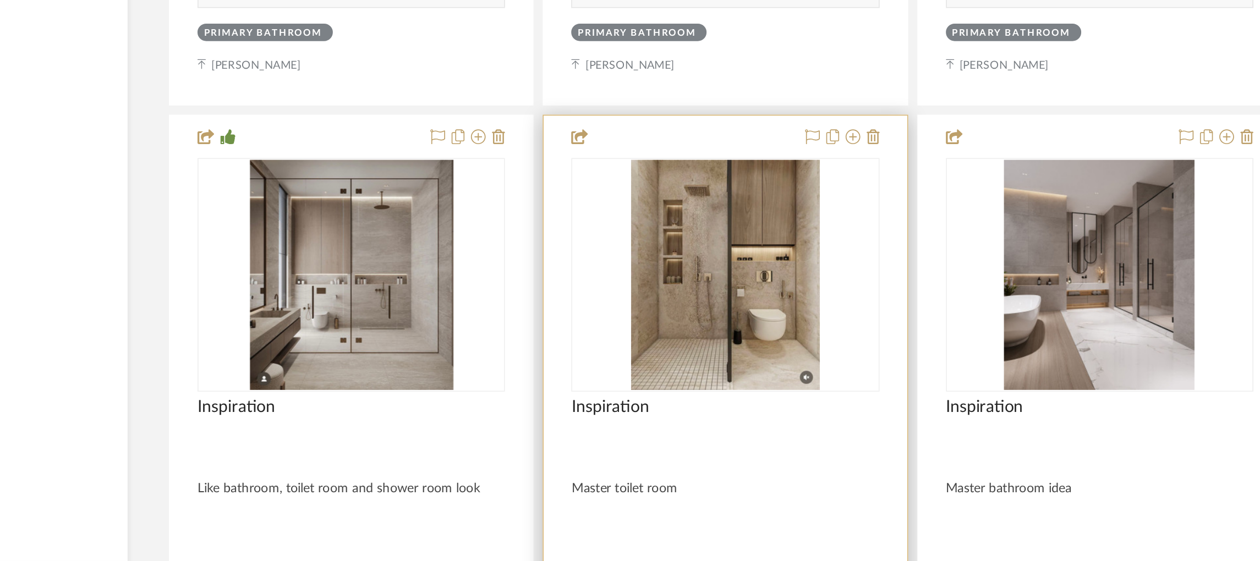
scroll to position [3749, 0]
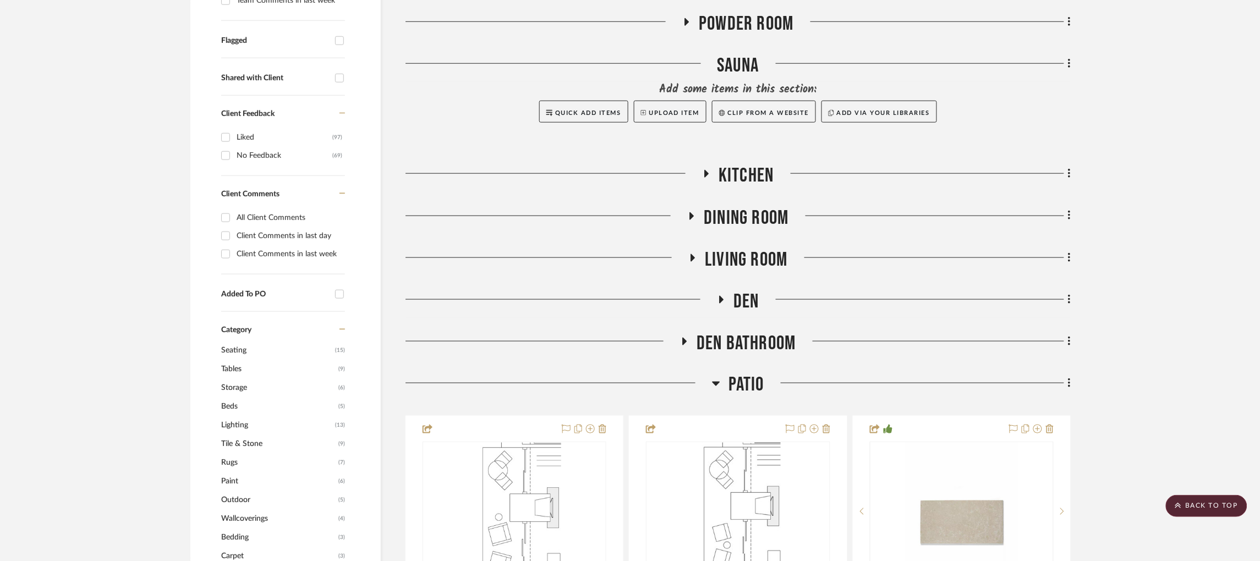
scroll to position [393, 0]
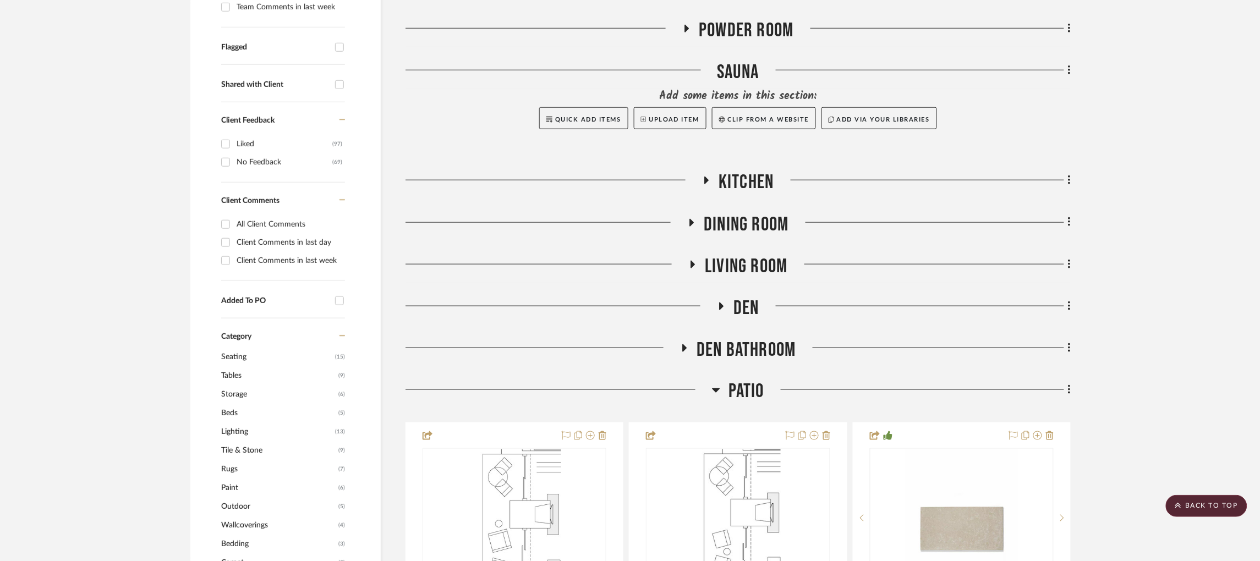
click at [688, 260] on icon at bounding box center [692, 264] width 13 height 8
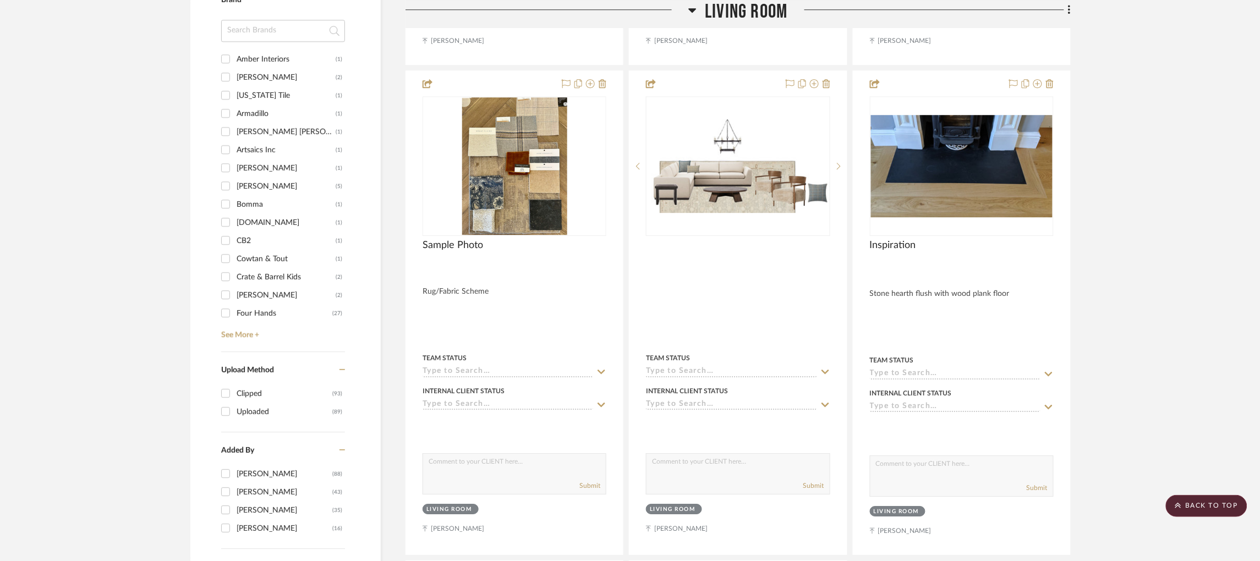
scroll to position [1103, 0]
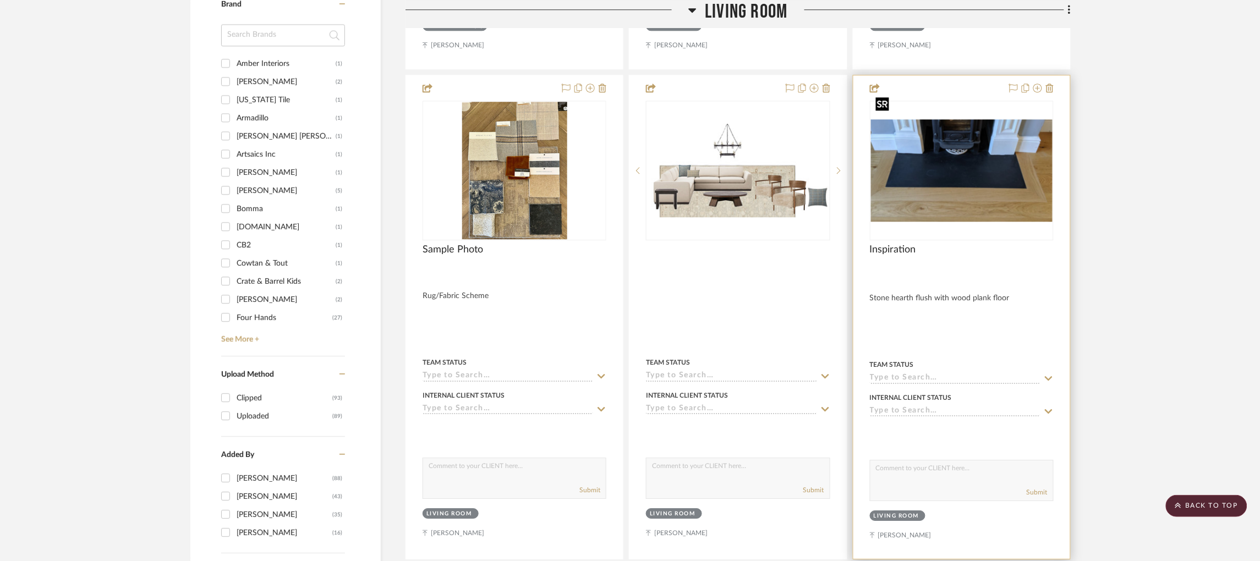
click at [0, 0] on img at bounding box center [0, 0] width 0 height 0
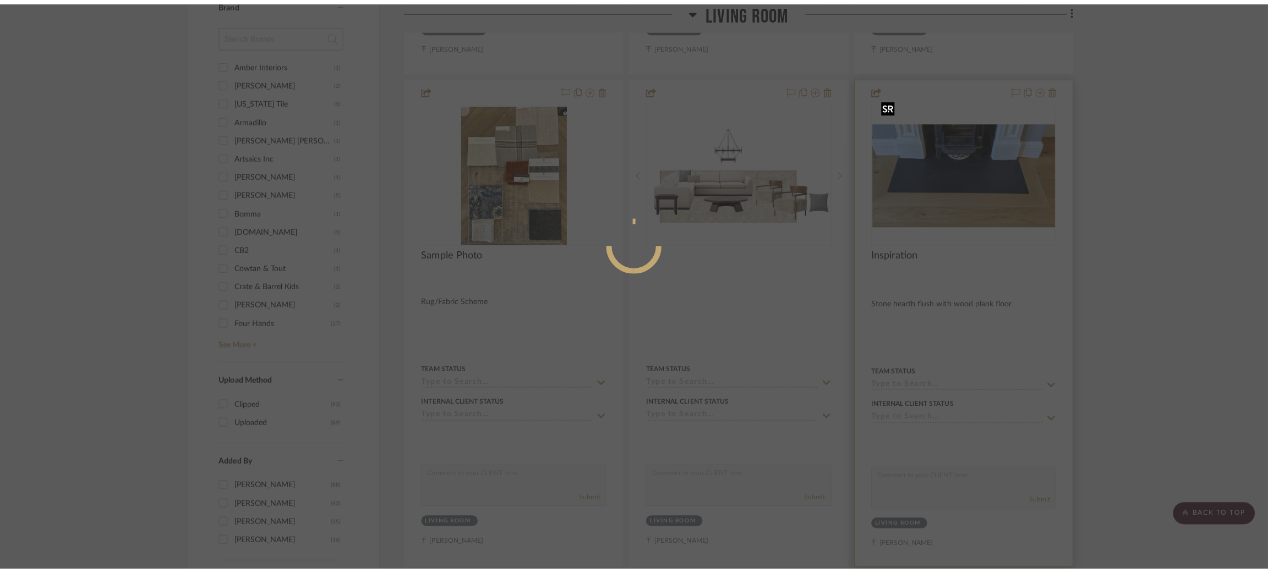
scroll to position [0, 0]
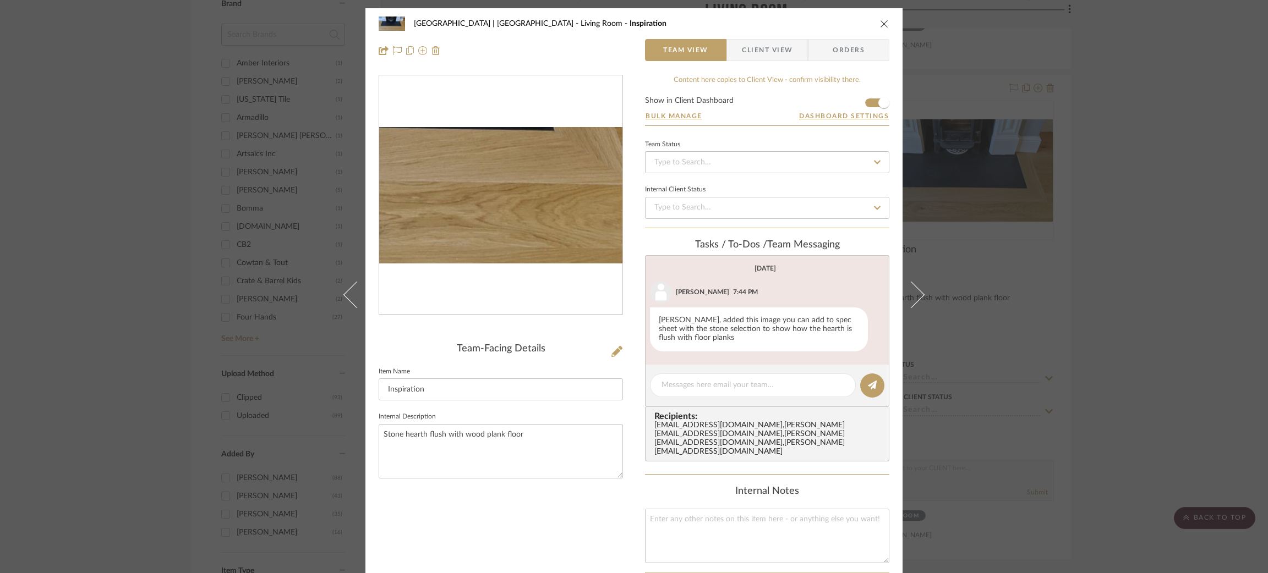
click at [552, 238] on img "0" at bounding box center [500, 195] width 243 height 137
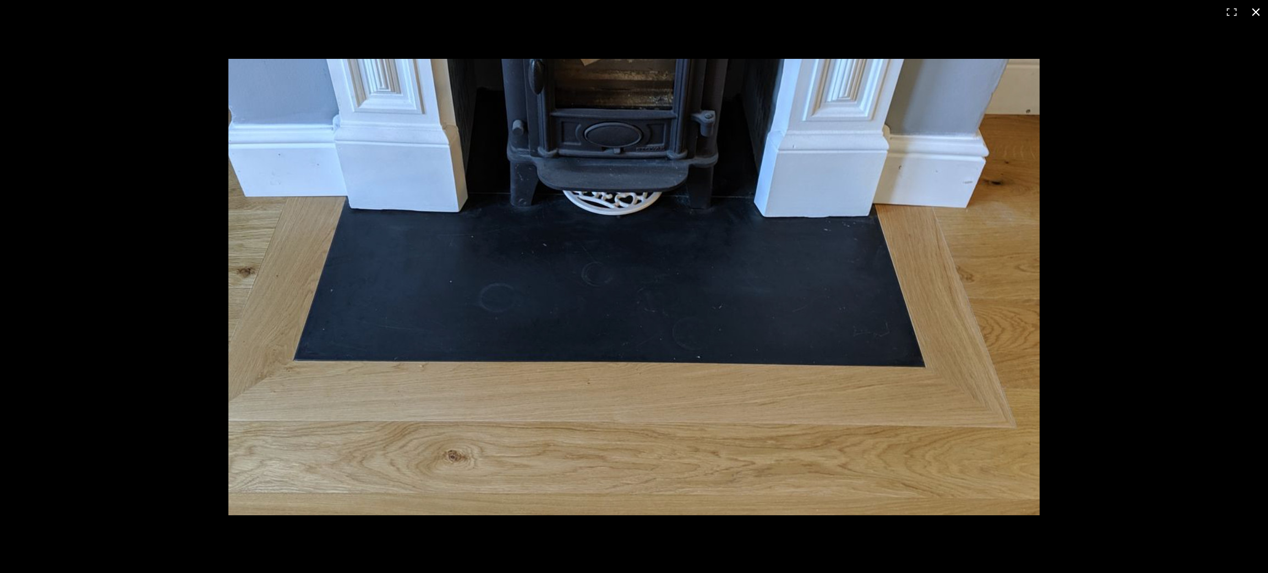
click at [1204, 171] on div at bounding box center [778, 308] width 1101 height 498
